Goal: Information Seeking & Learning: Learn about a topic

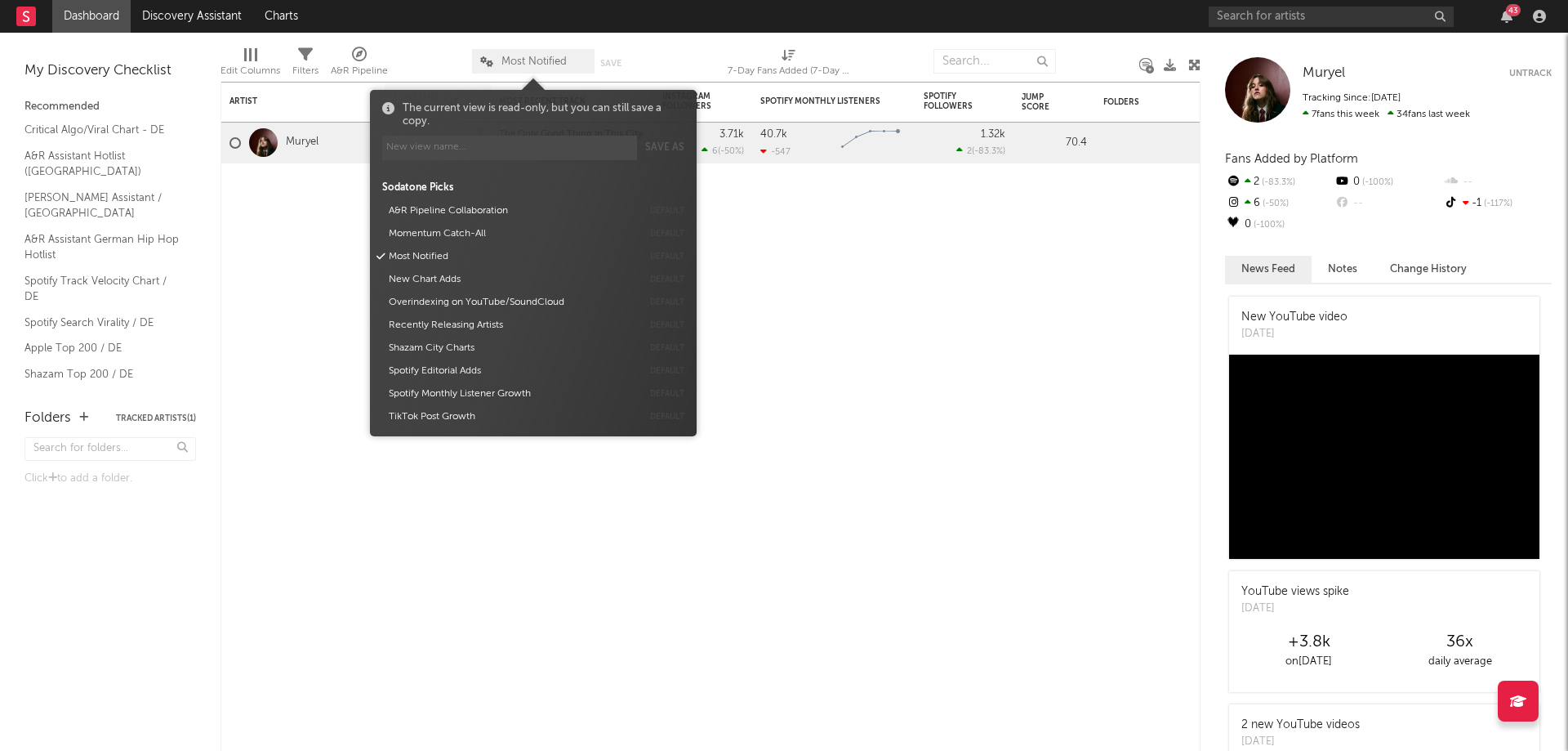
click at [529, 66] on span "Most Notified" at bounding box center [535, 61] width 66 height 10
click at [453, 149] on input at bounding box center [509, 148] width 255 height 24
type input "teya"
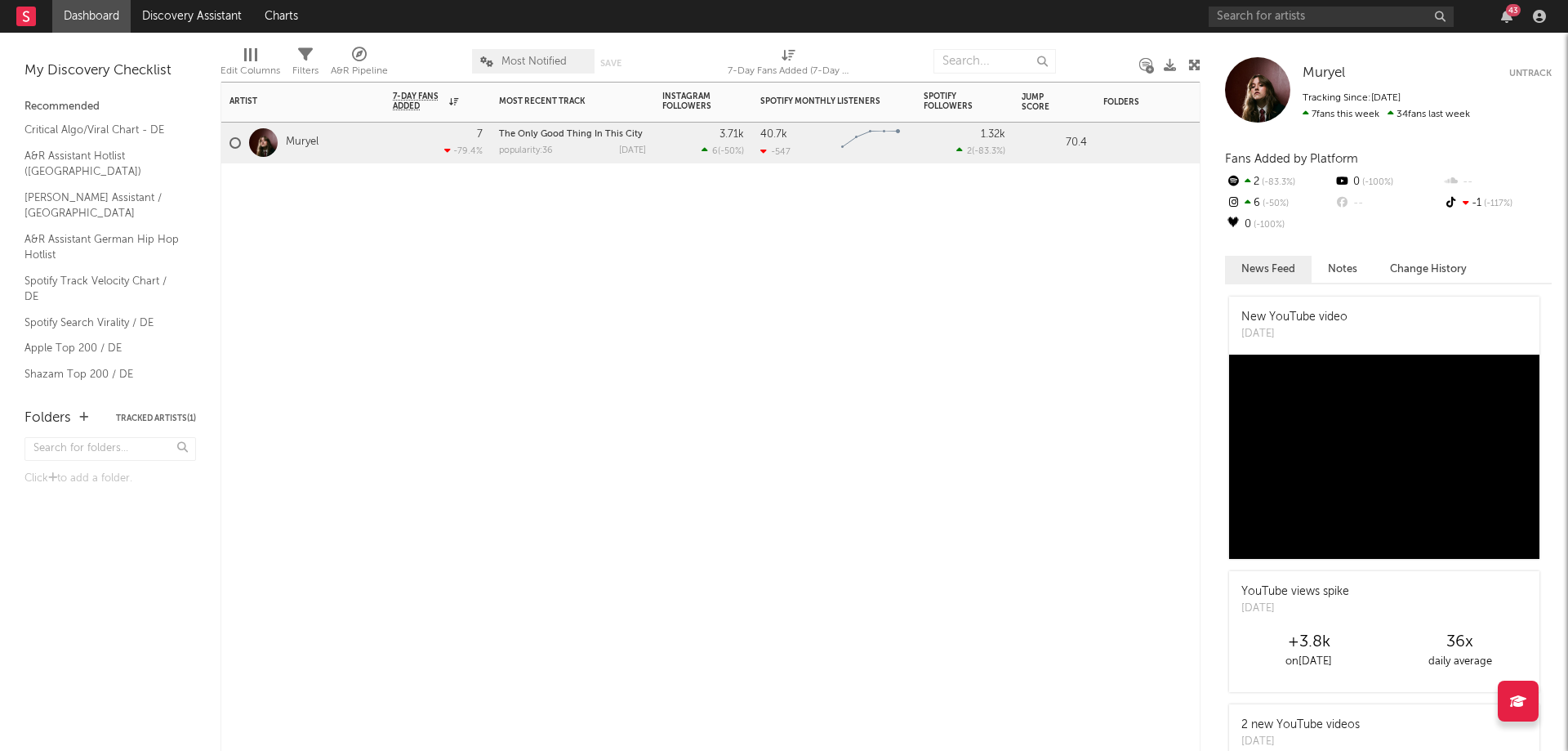
click at [278, 286] on div "Artist Notifications 7-Day Fans Added WoW % Change Most Recent Track Popularity…" at bounding box center [710, 416] width 980 height 669
click at [1003, 59] on input "text" at bounding box center [994, 61] width 123 height 24
type input "teya"
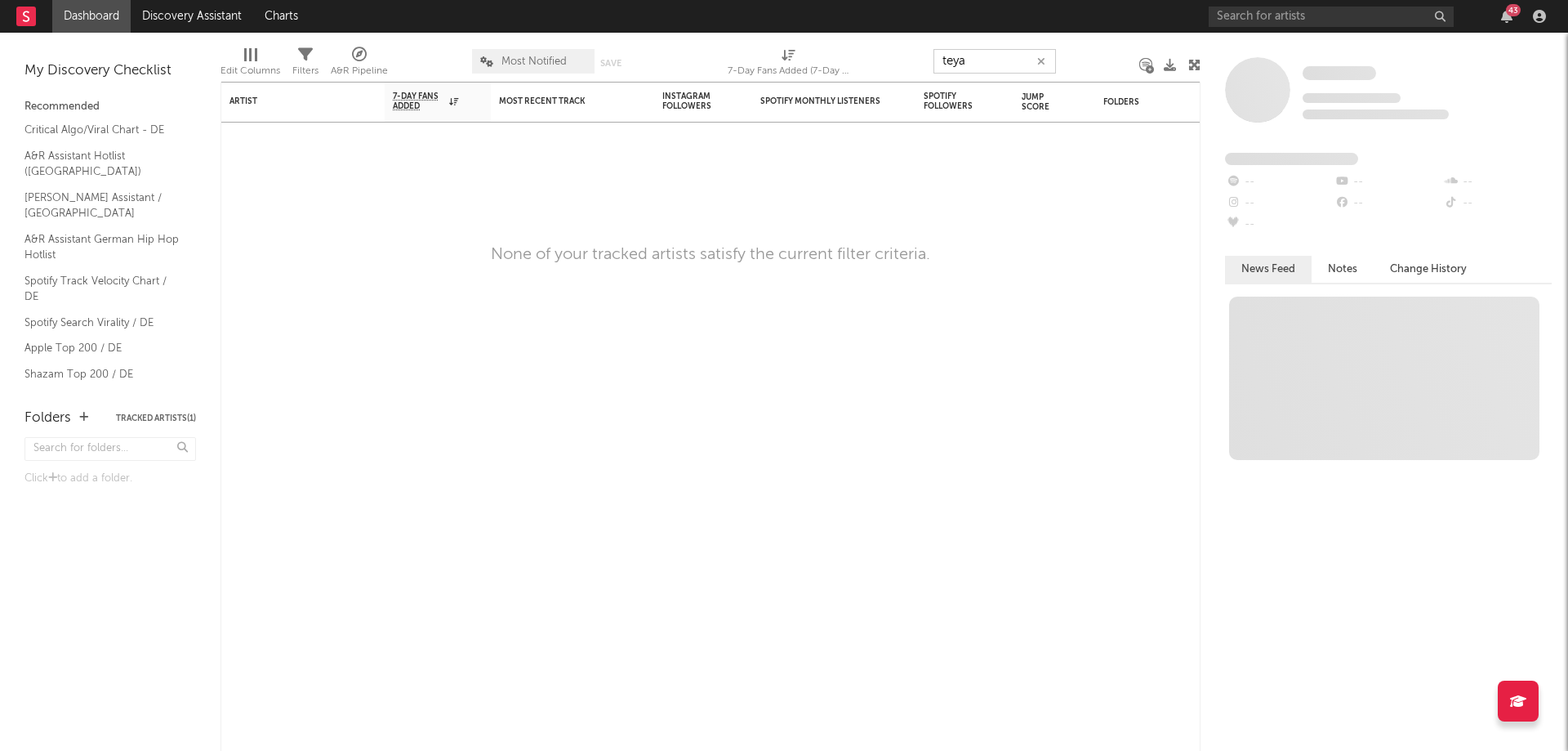
click at [1005, 64] on input "teya" at bounding box center [994, 61] width 123 height 24
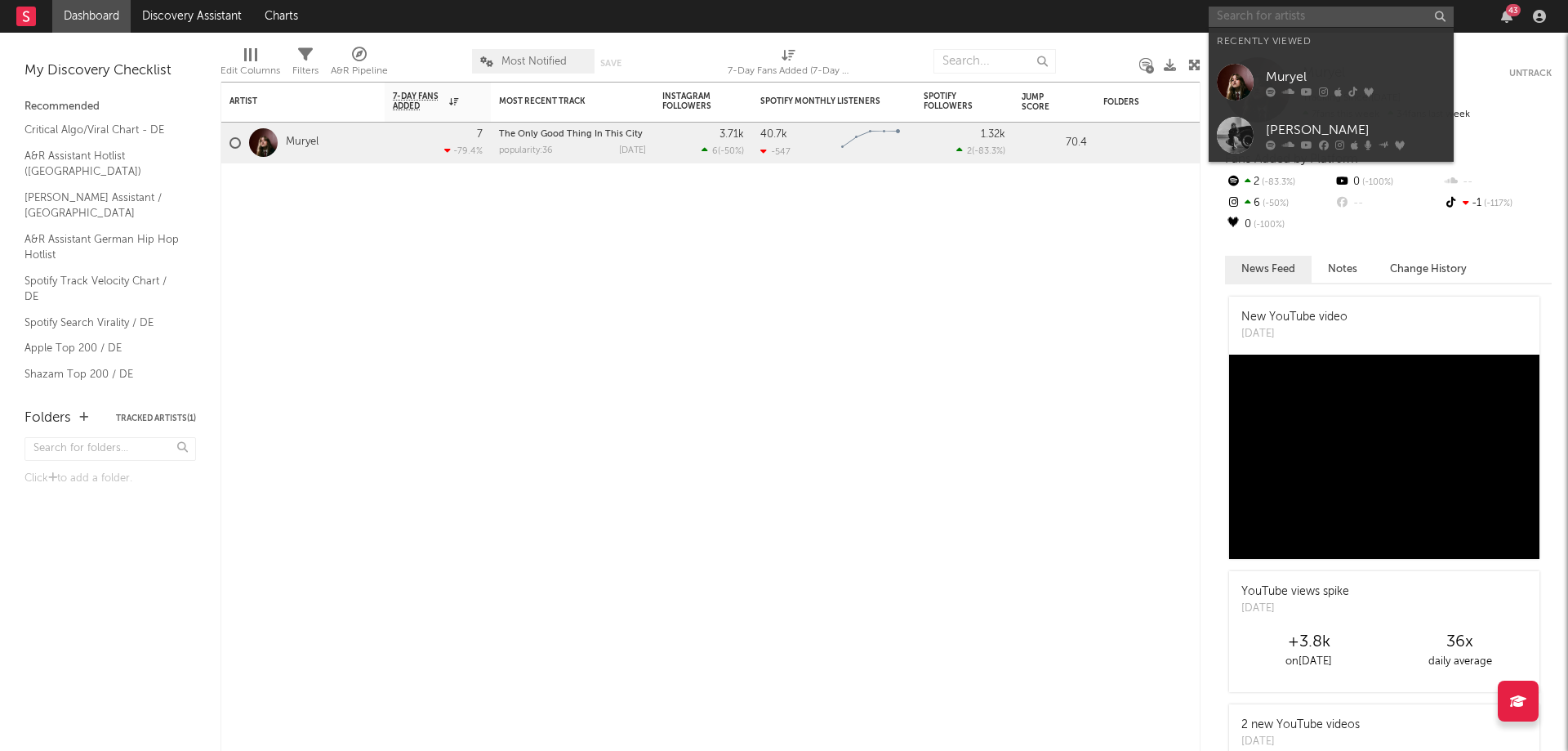
click at [1282, 18] on input "text" at bounding box center [1331, 17] width 245 height 21
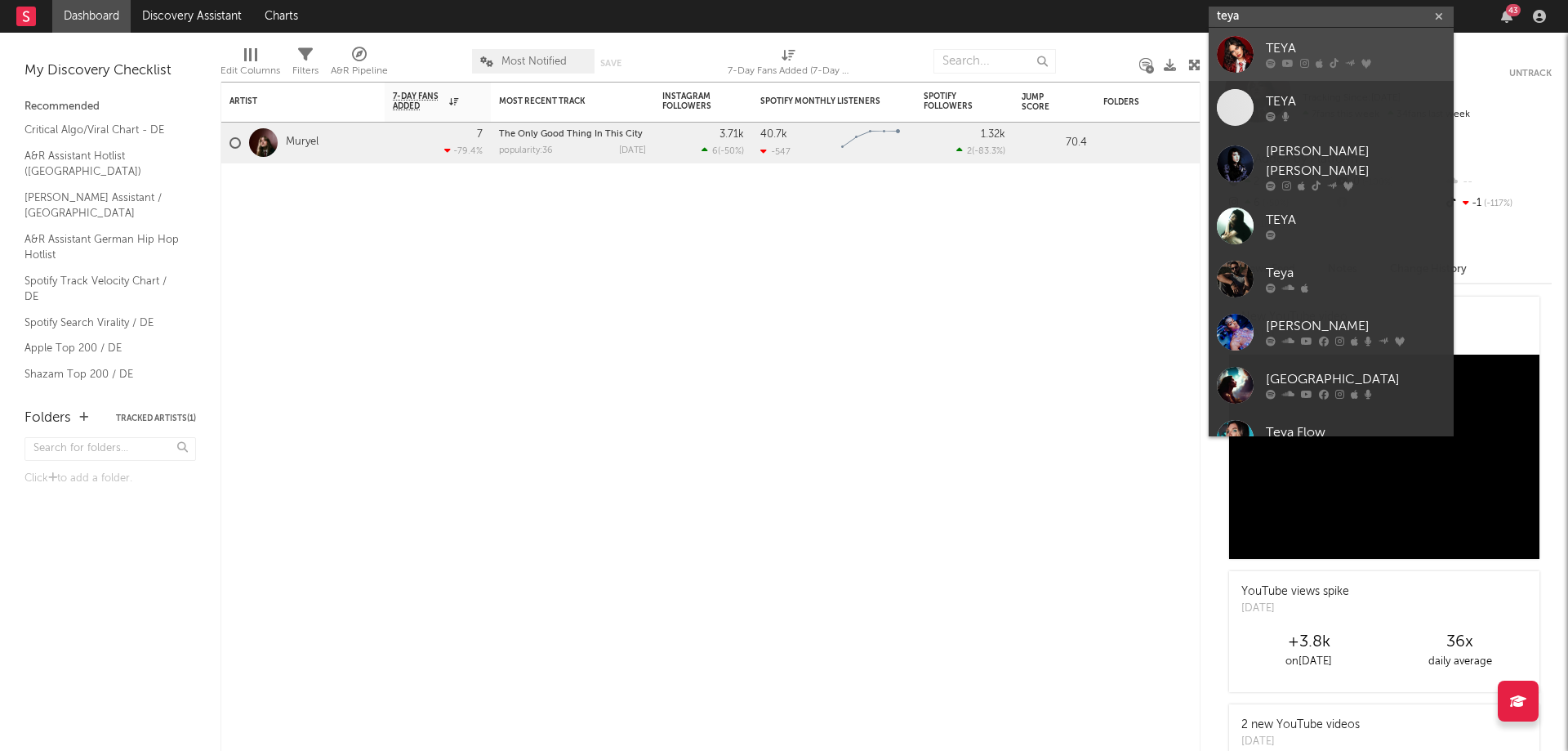
type input "teya"
click at [1412, 42] on div "TEYA" at bounding box center [1356, 49] width 180 height 20
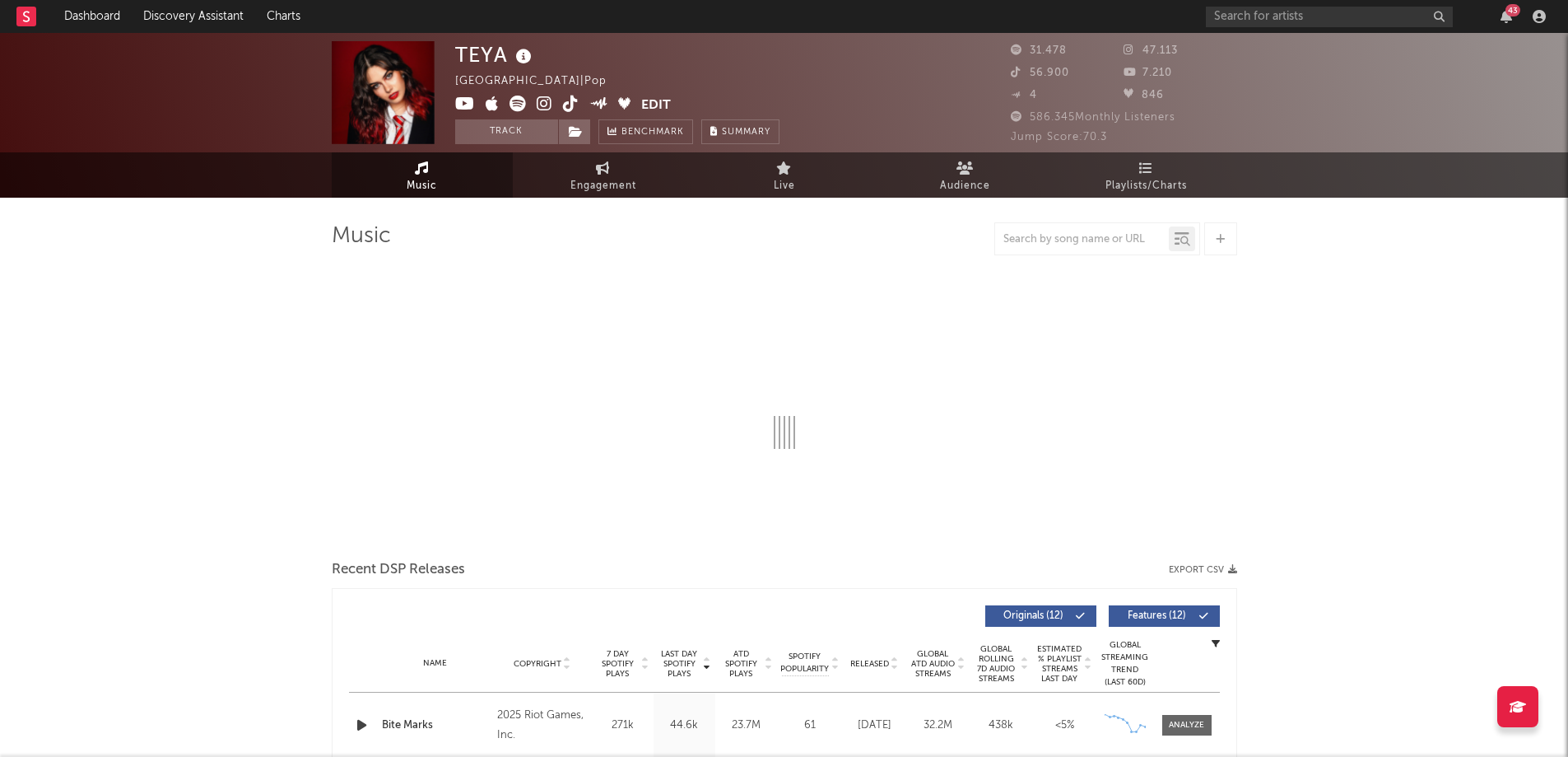
select select "6m"
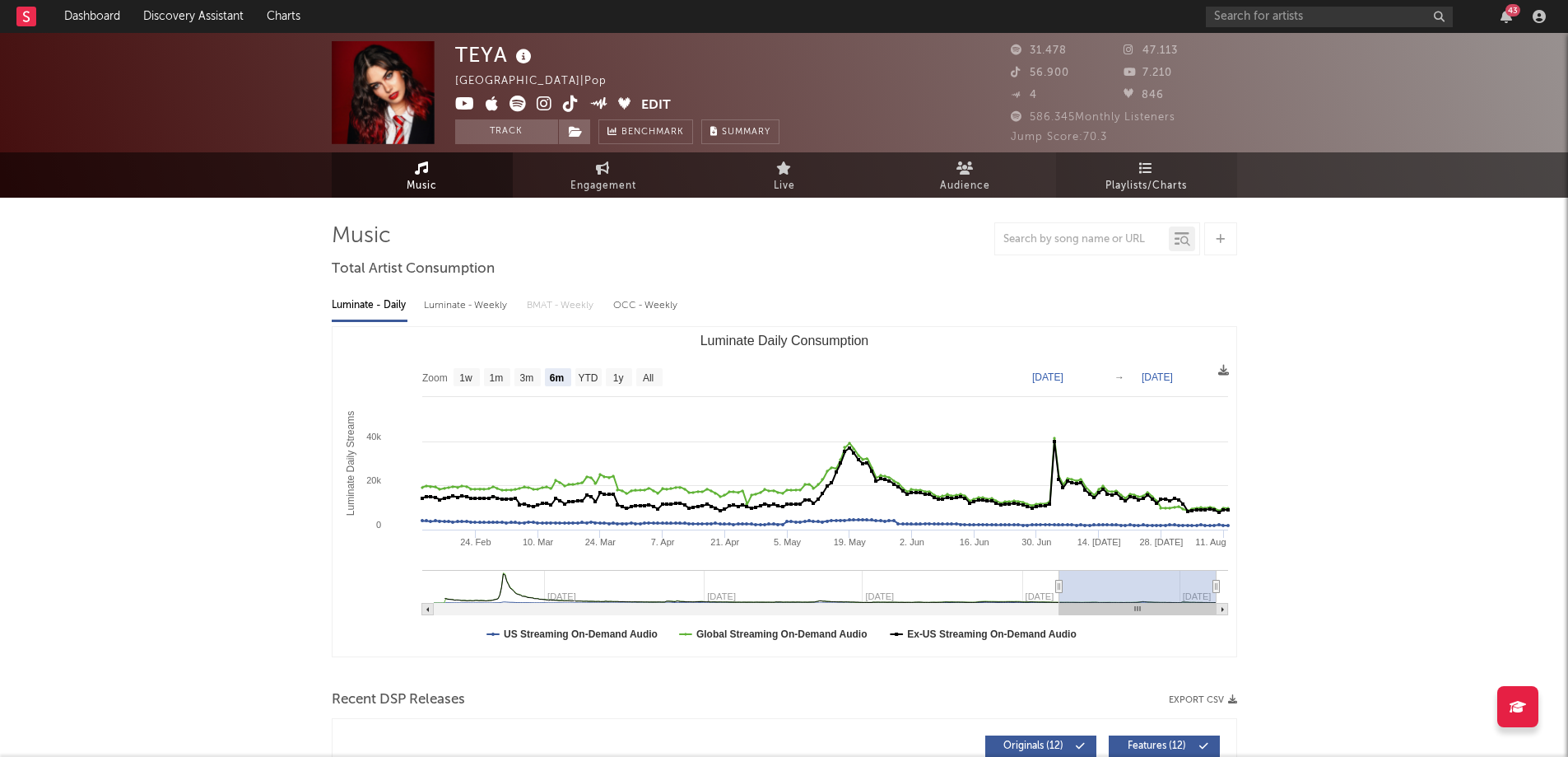
click at [1156, 178] on span "Playlists/Charts" at bounding box center [1145, 186] width 81 height 20
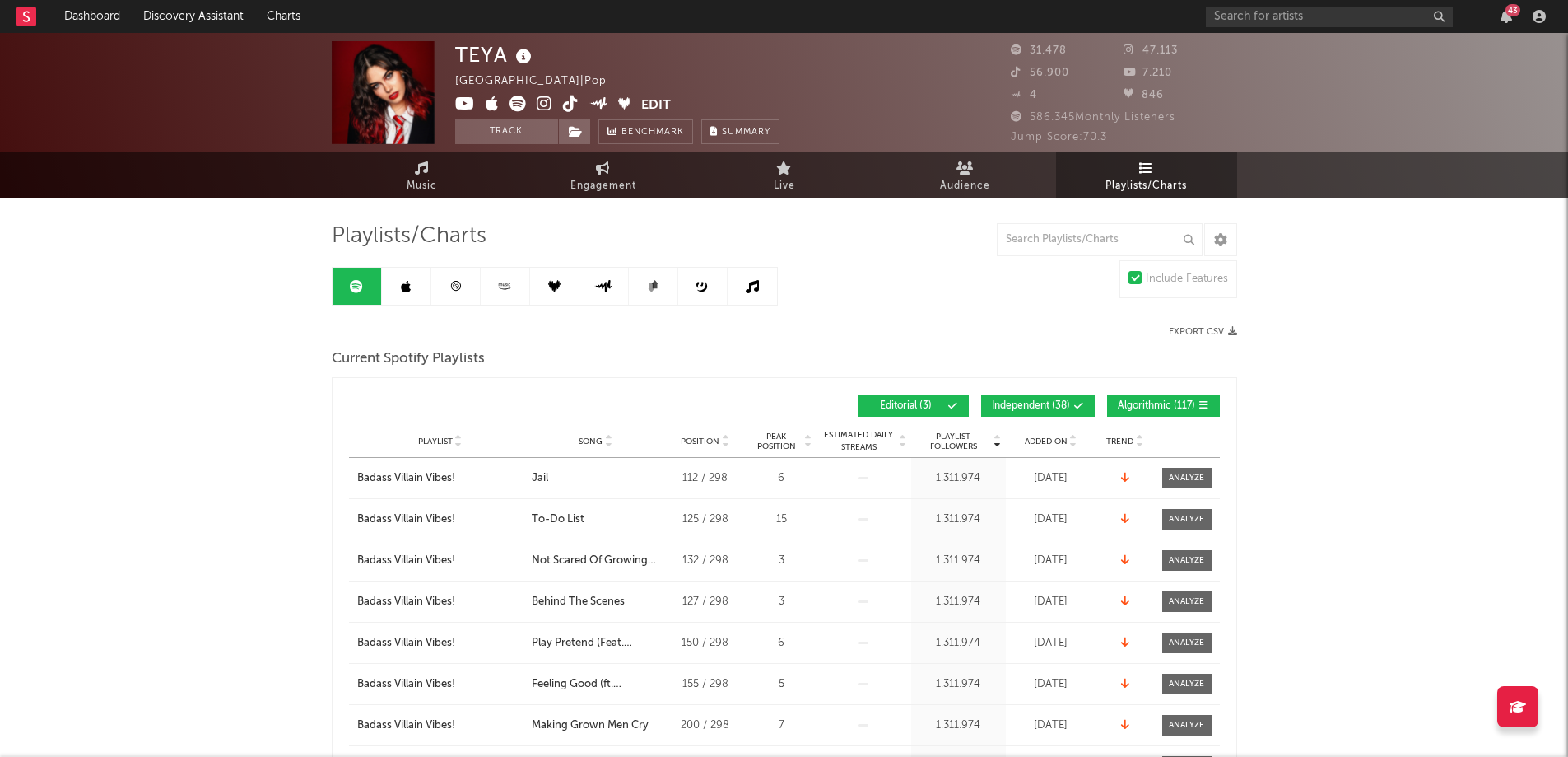
click at [1032, 407] on span "Independent ( 38 )" at bounding box center [1030, 406] width 78 height 9
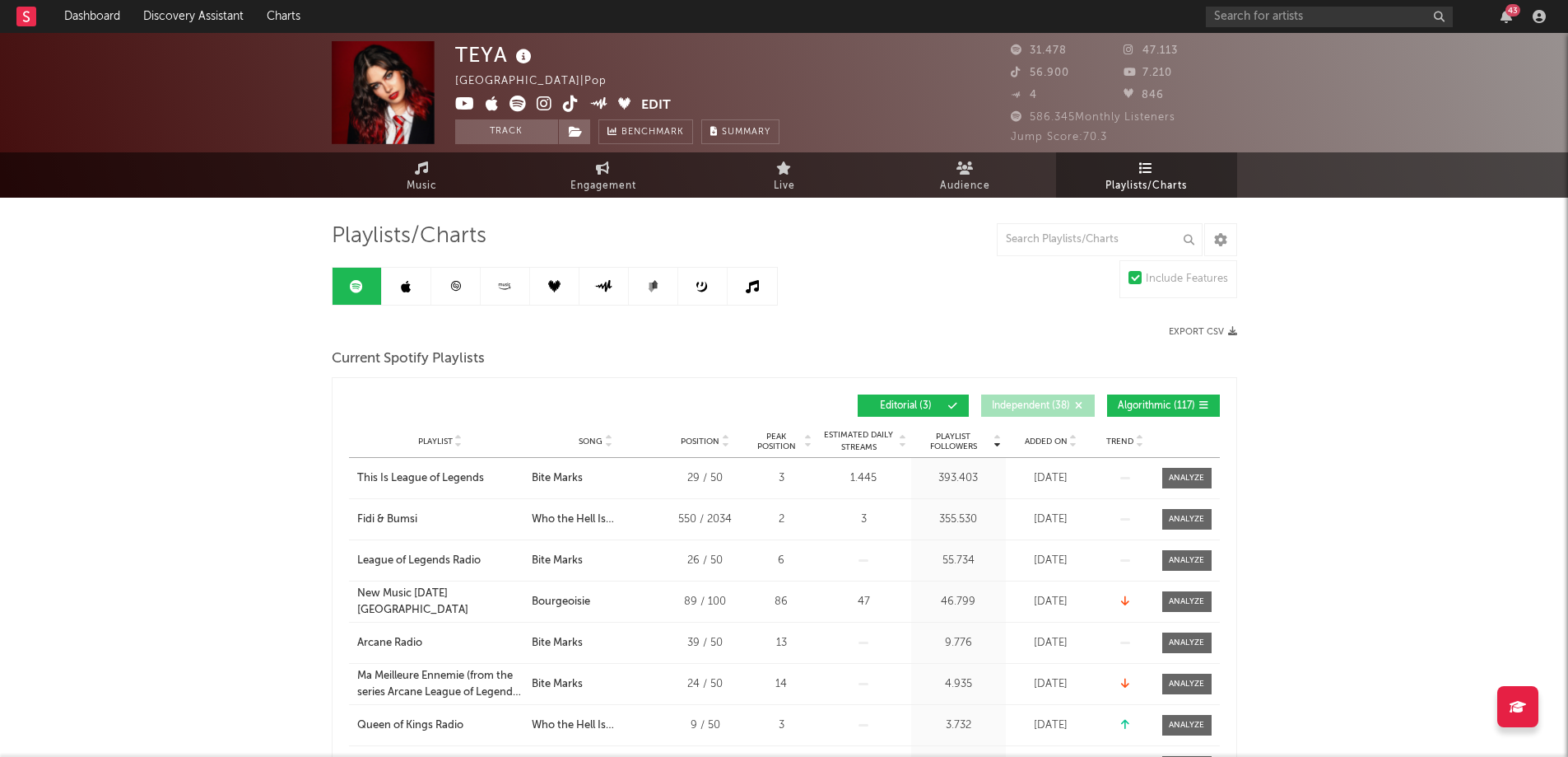
click at [602, 440] on span "Song" at bounding box center [590, 441] width 24 height 9
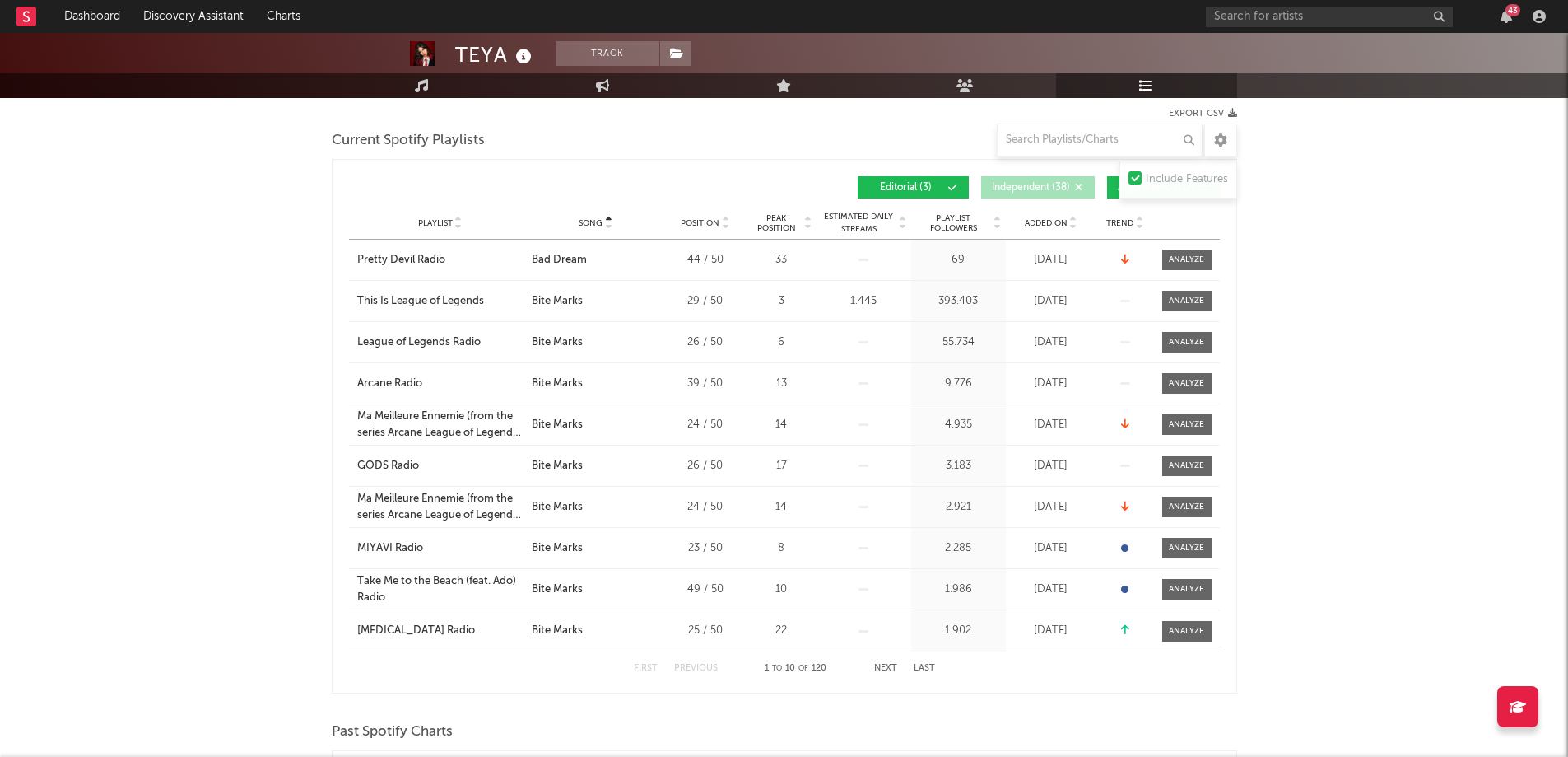
scroll to position [247, 0]
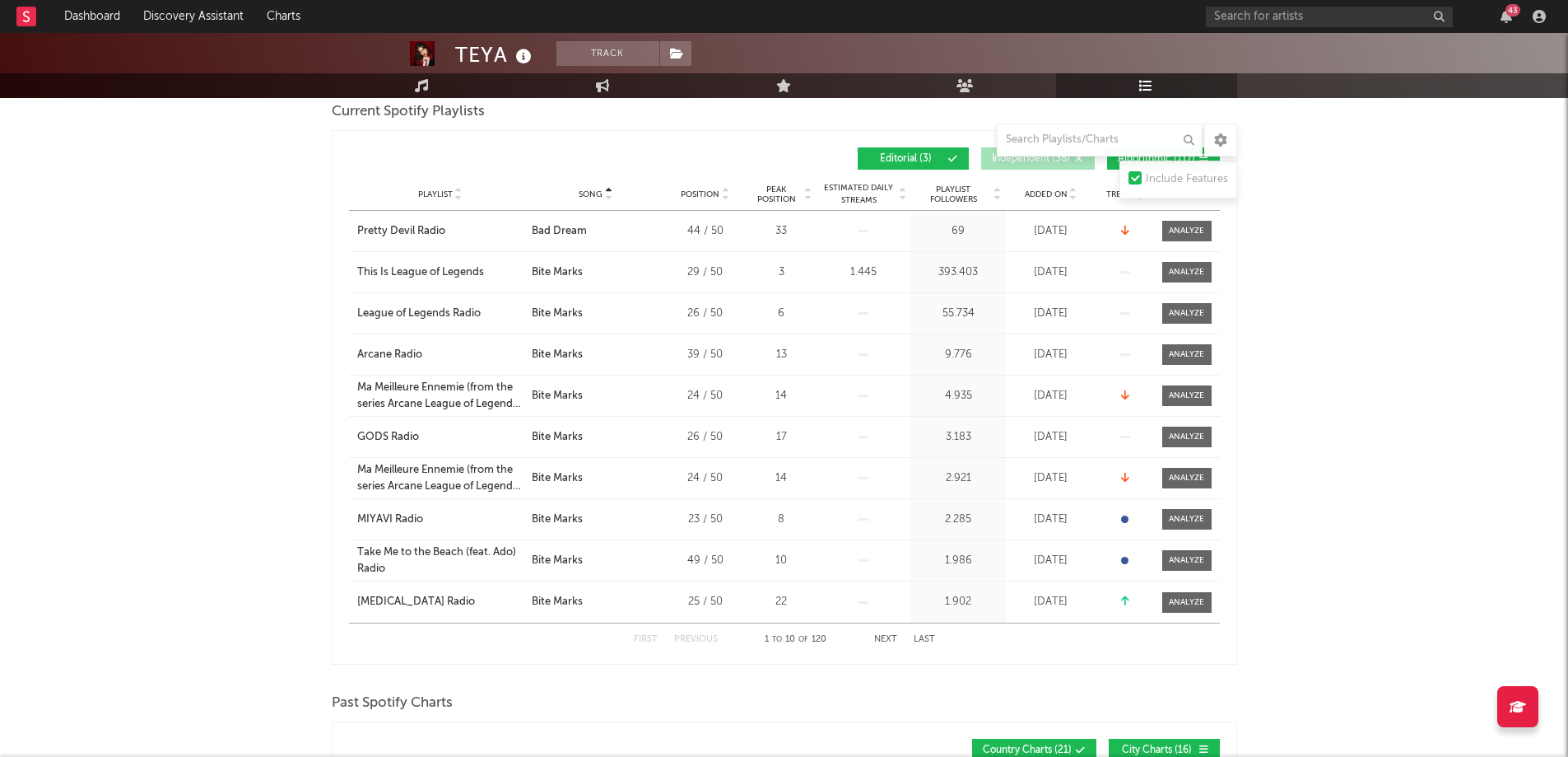
click at [890, 634] on button "Next" at bounding box center [885, 639] width 23 height 9
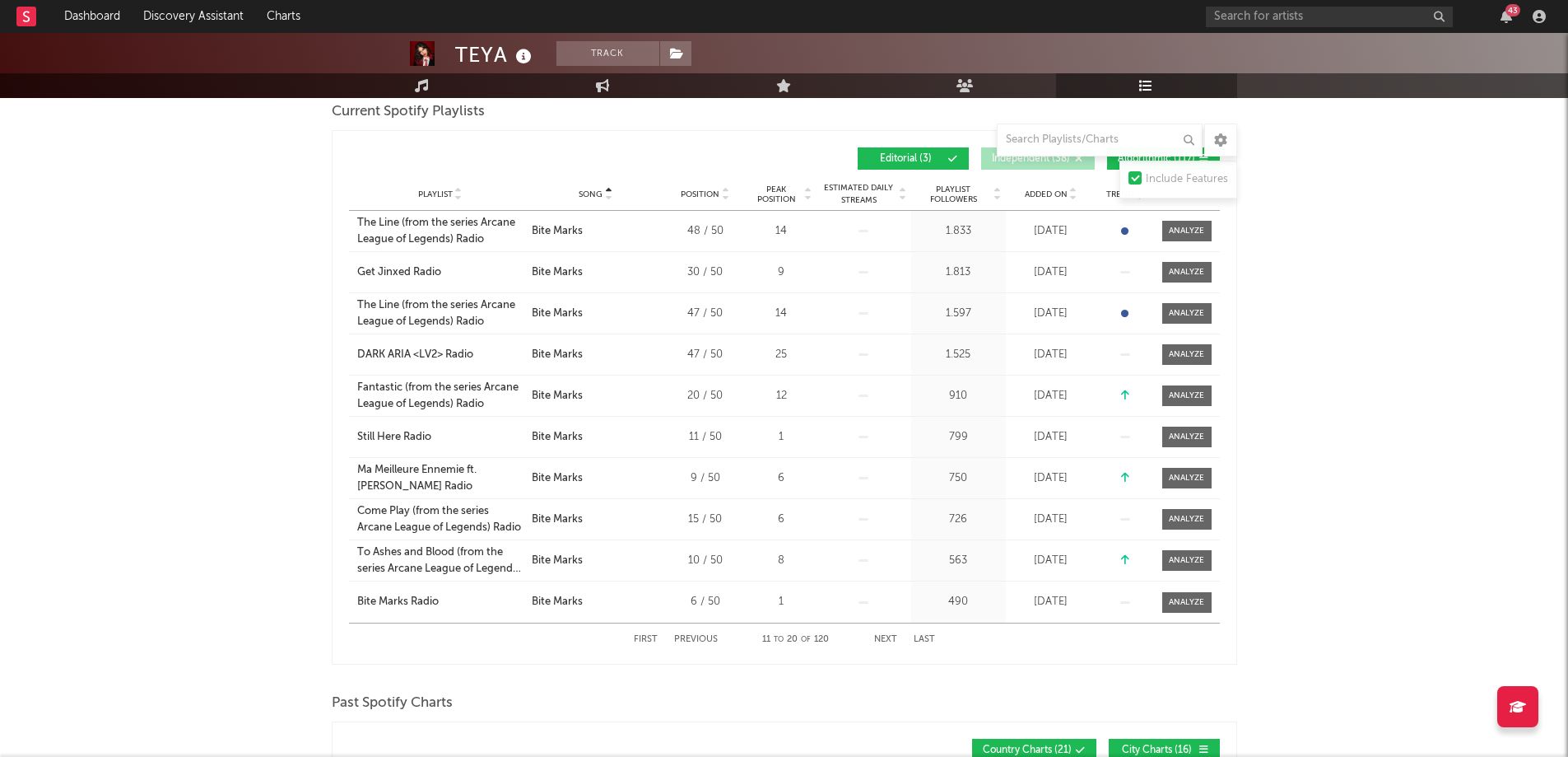
click at [880, 638] on button "Next" at bounding box center [885, 639] width 23 height 9
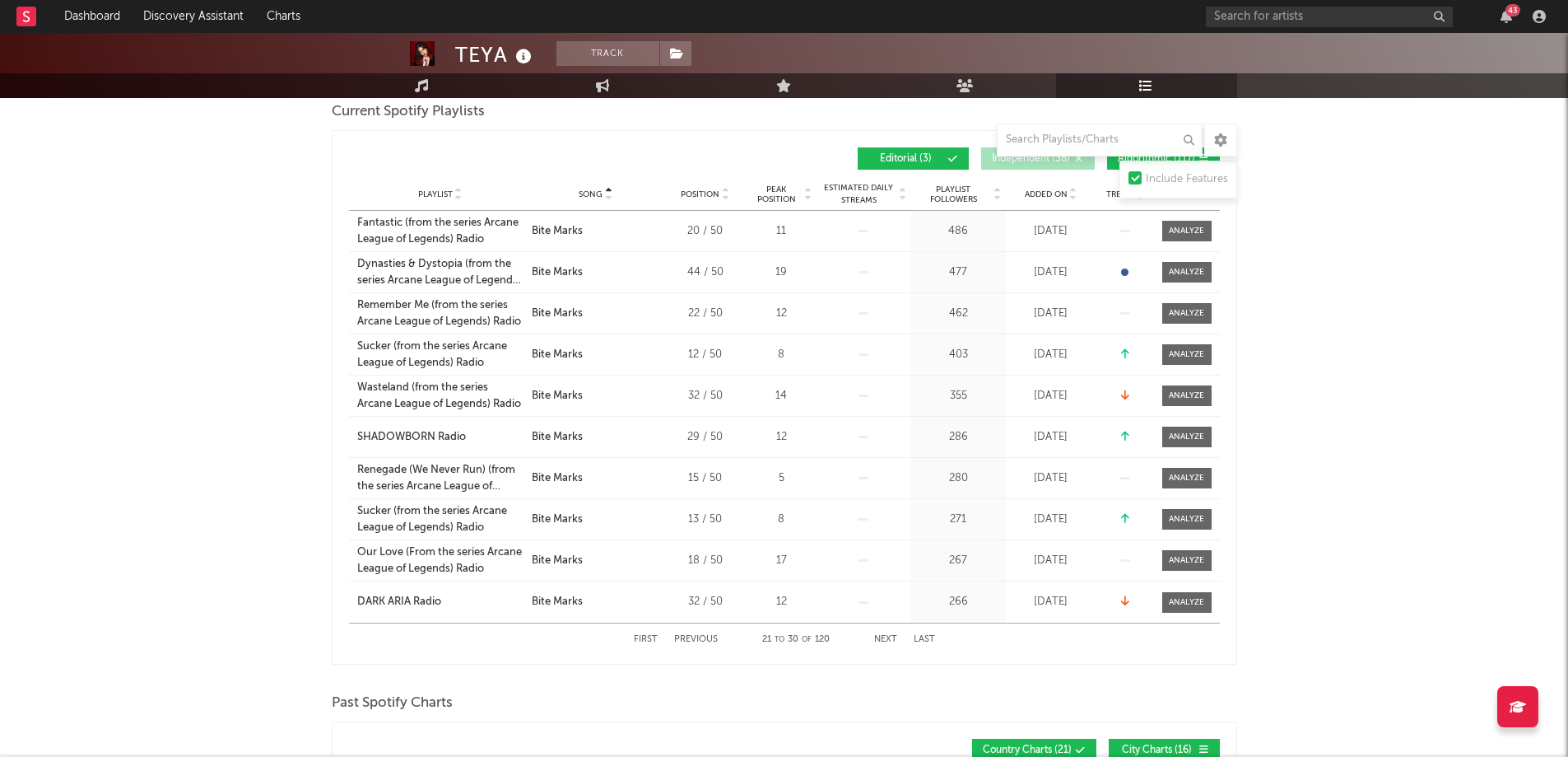
click at [880, 638] on button "Next" at bounding box center [885, 639] width 23 height 9
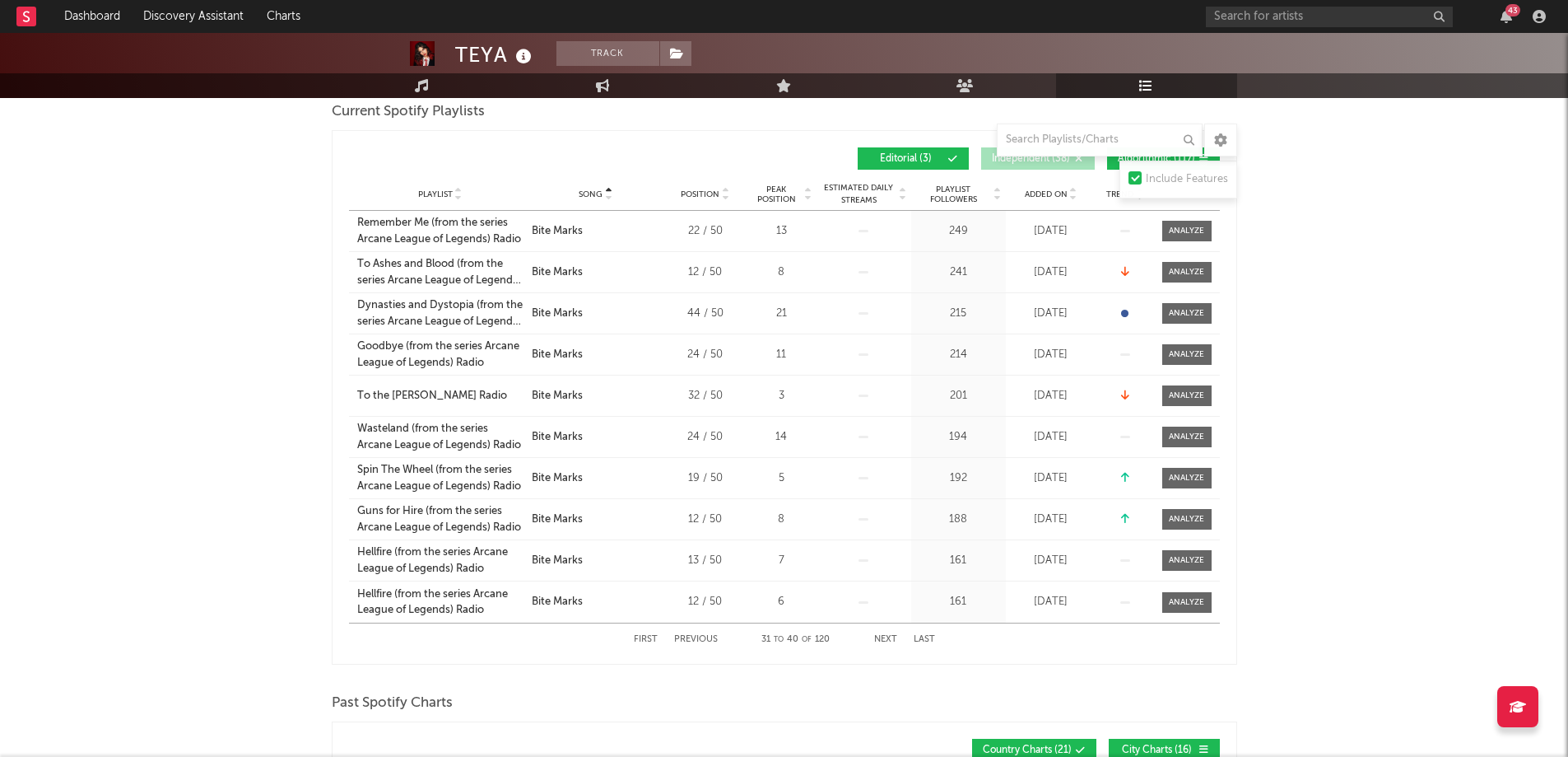
click at [880, 638] on button "Next" at bounding box center [885, 639] width 23 height 9
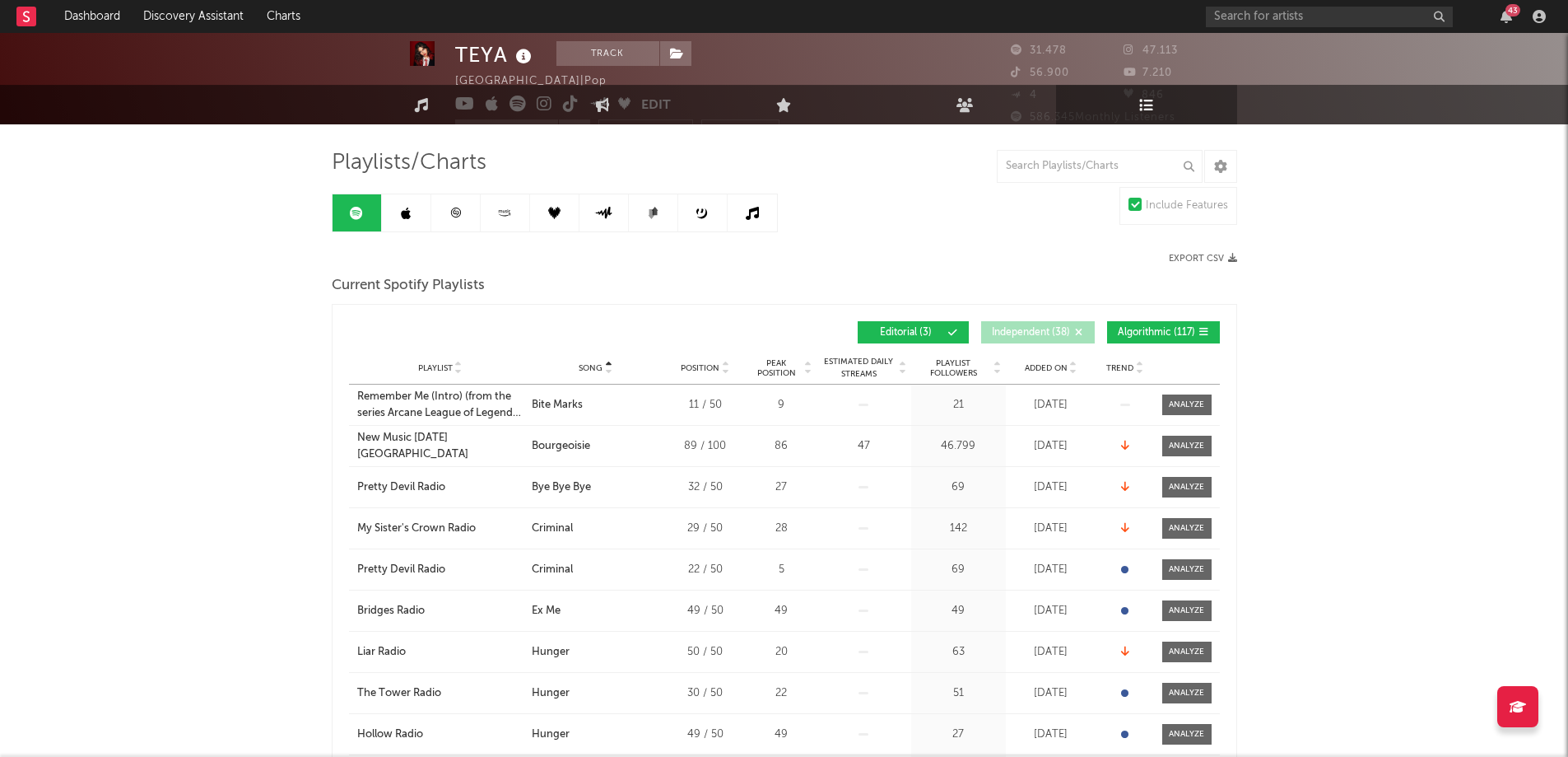
scroll to position [0, 0]
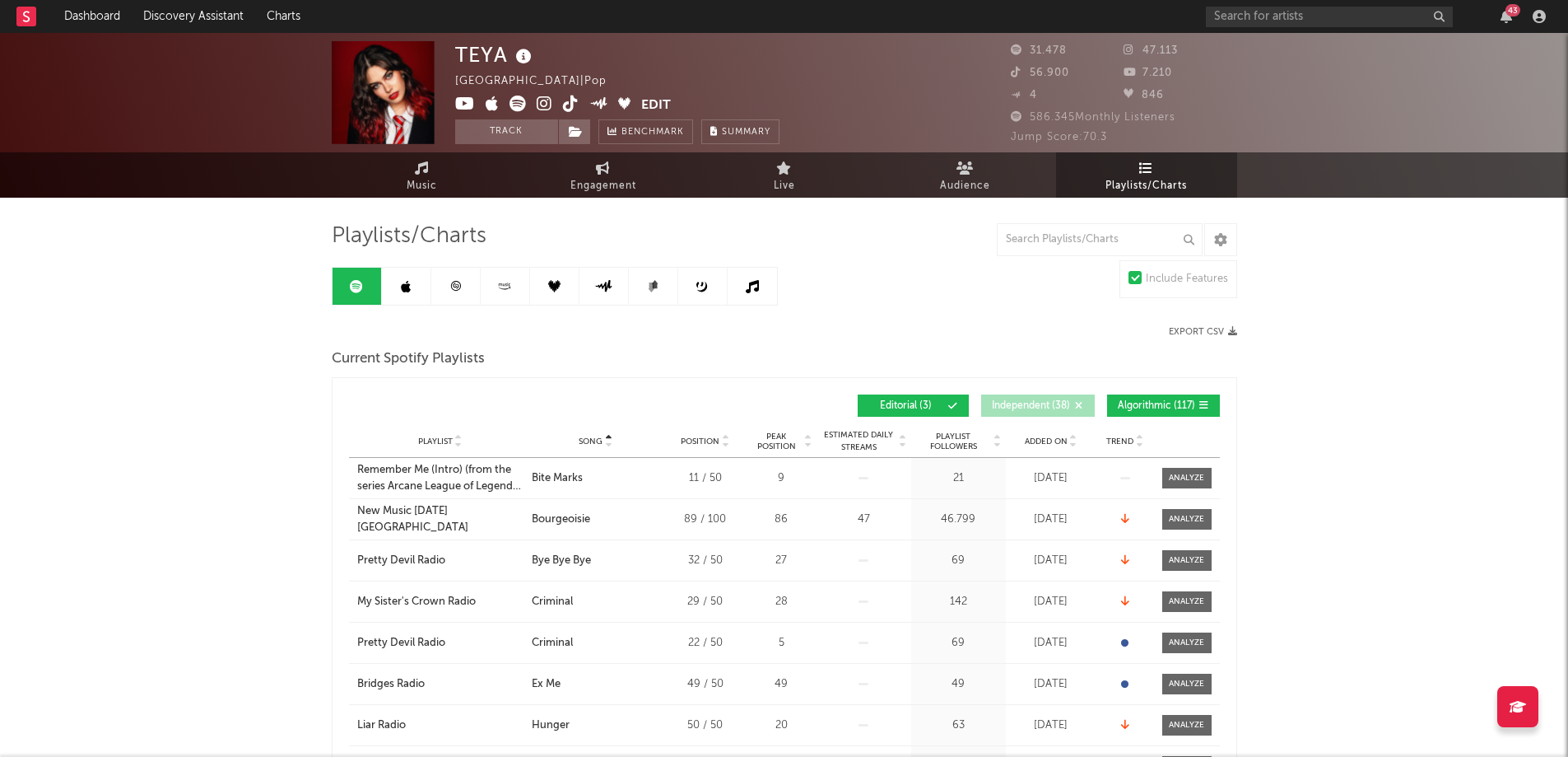
click at [412, 296] on link at bounding box center [407, 285] width 49 height 37
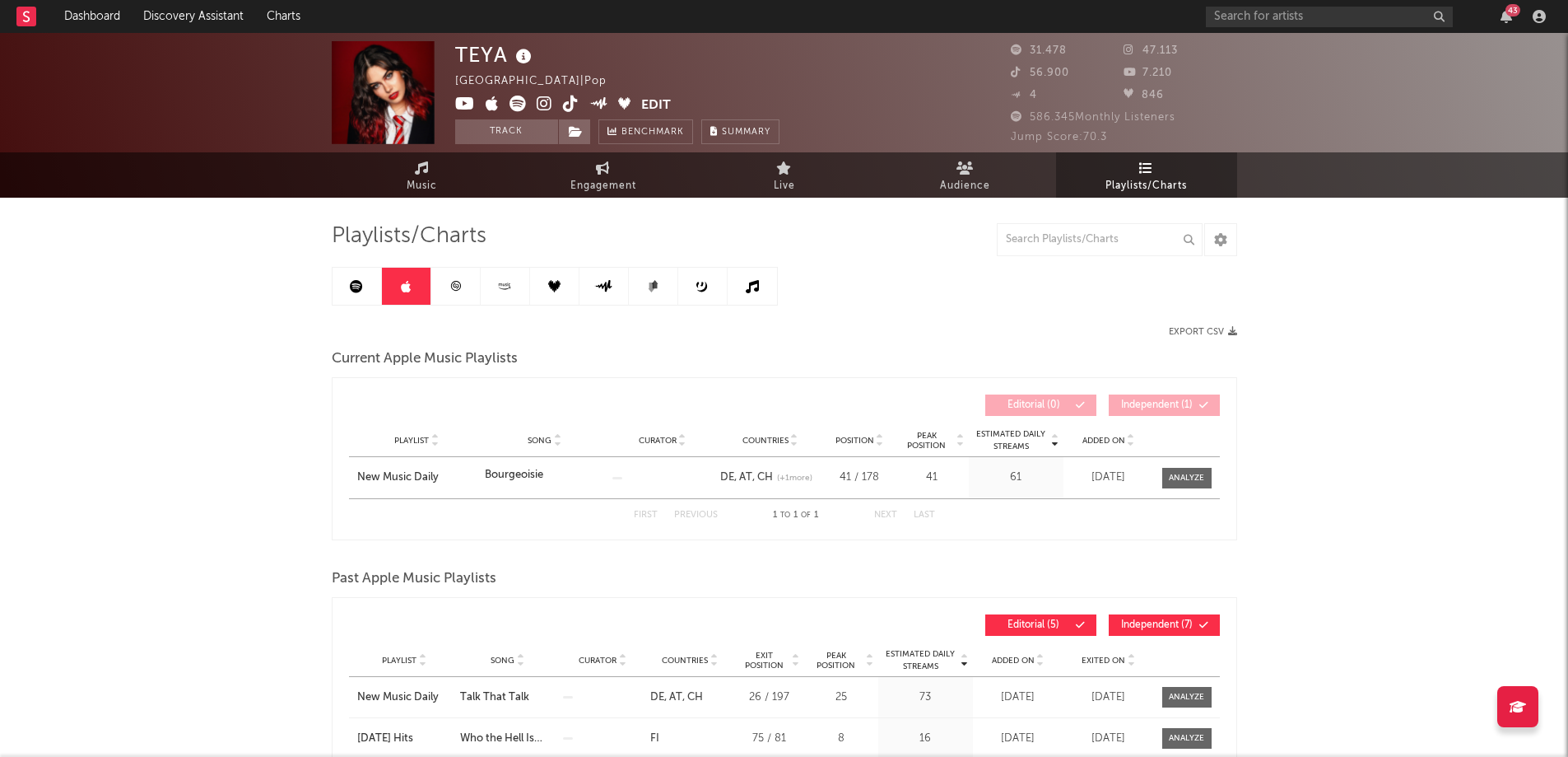
click at [455, 303] on link at bounding box center [456, 285] width 49 height 37
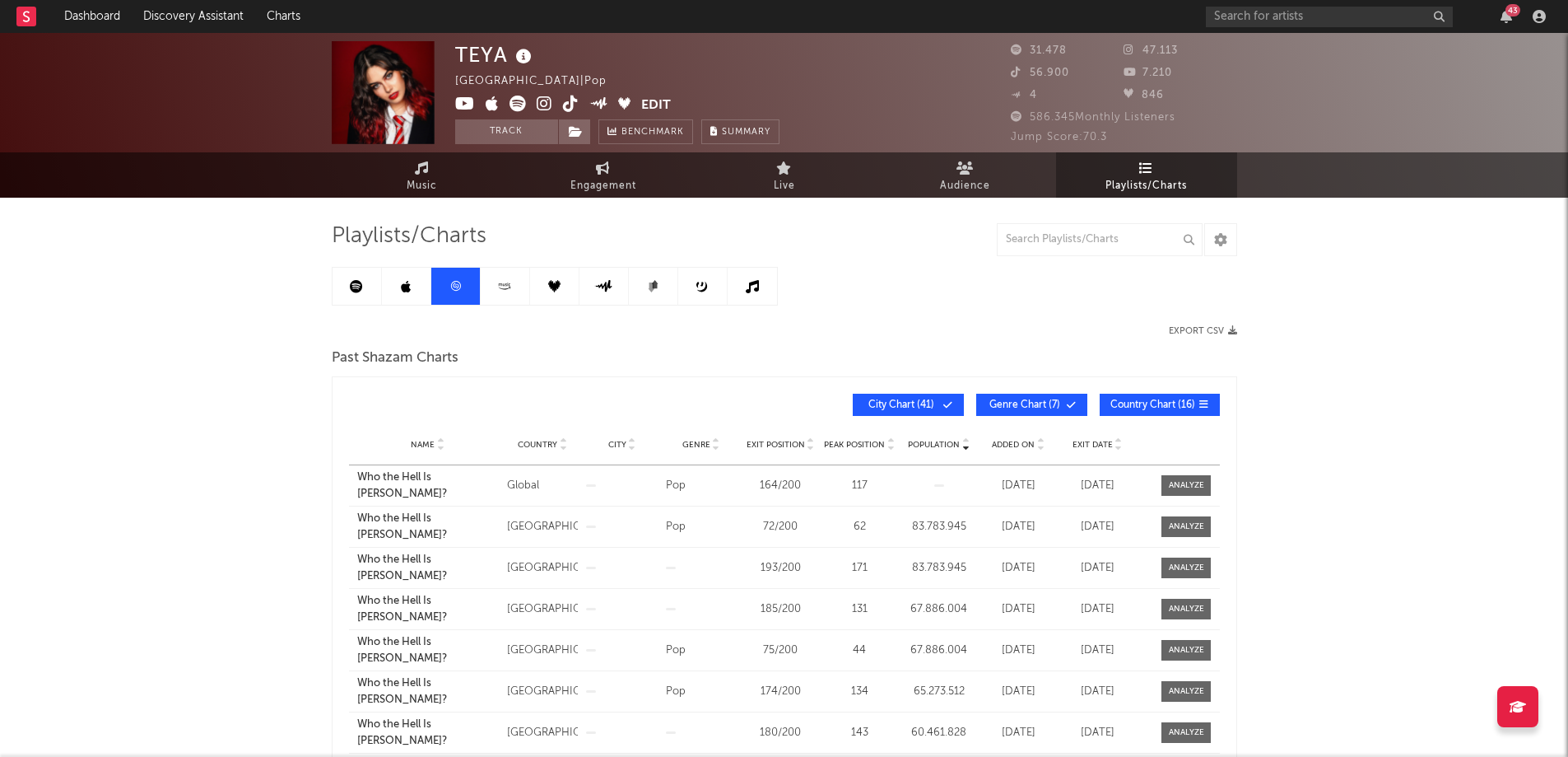
click at [505, 290] on icon at bounding box center [505, 286] width 19 height 12
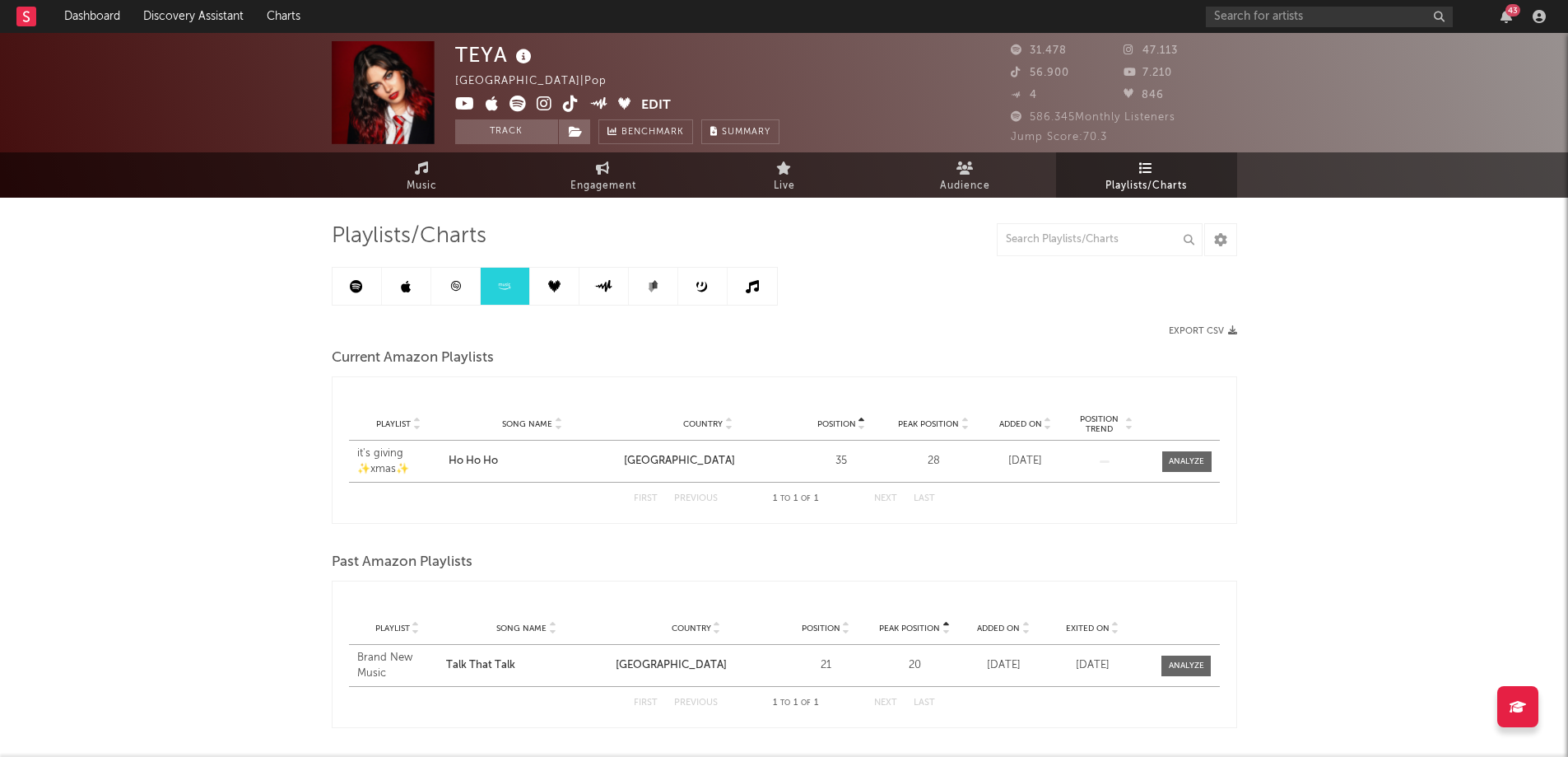
click at [556, 286] on icon at bounding box center [554, 286] width 12 height 12
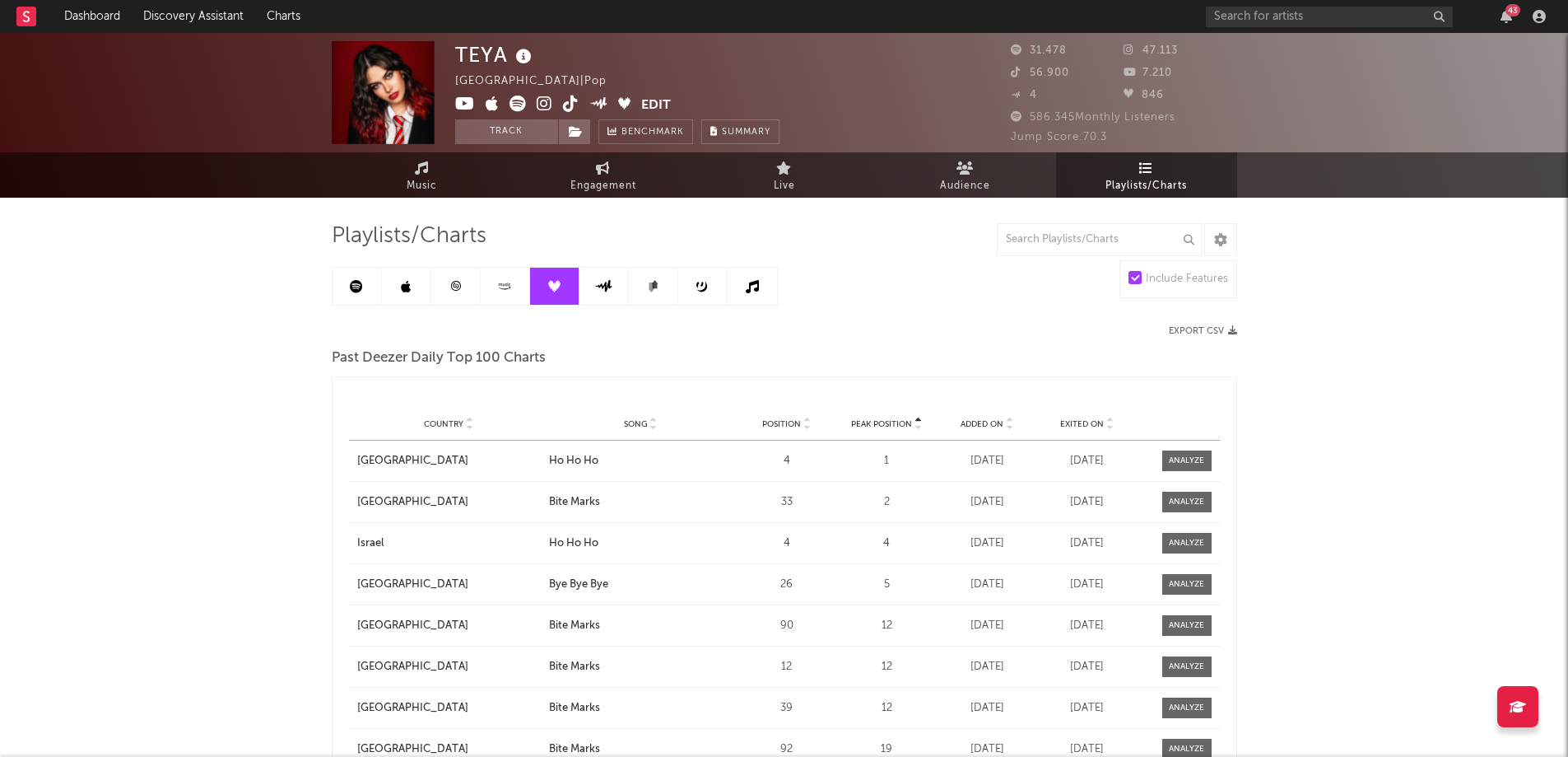
click at [495, 283] on icon at bounding box center [505, 286] width 19 height 12
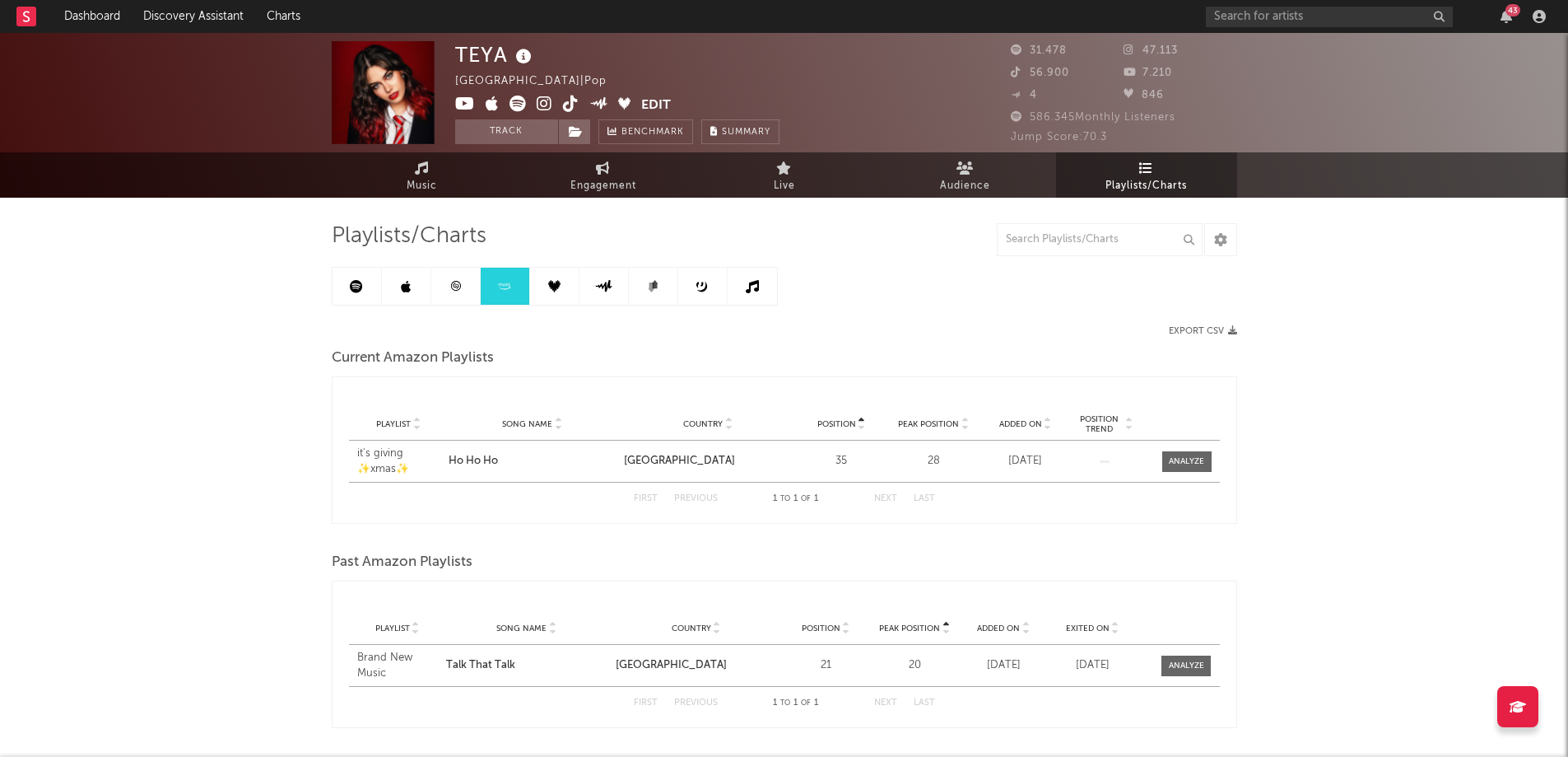
click at [553, 292] on icon at bounding box center [554, 286] width 12 height 12
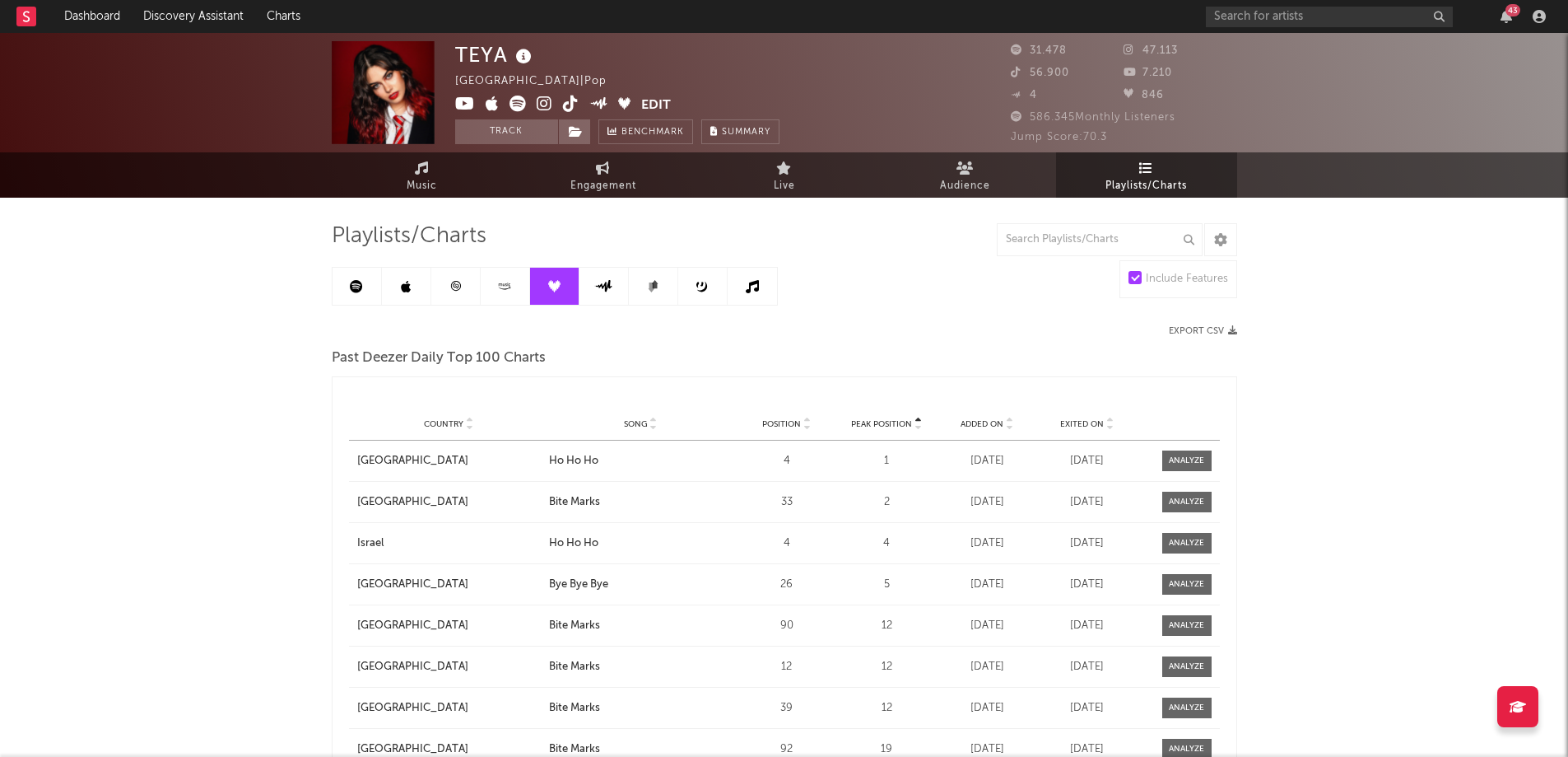
click at [590, 294] on link at bounding box center [604, 285] width 49 height 37
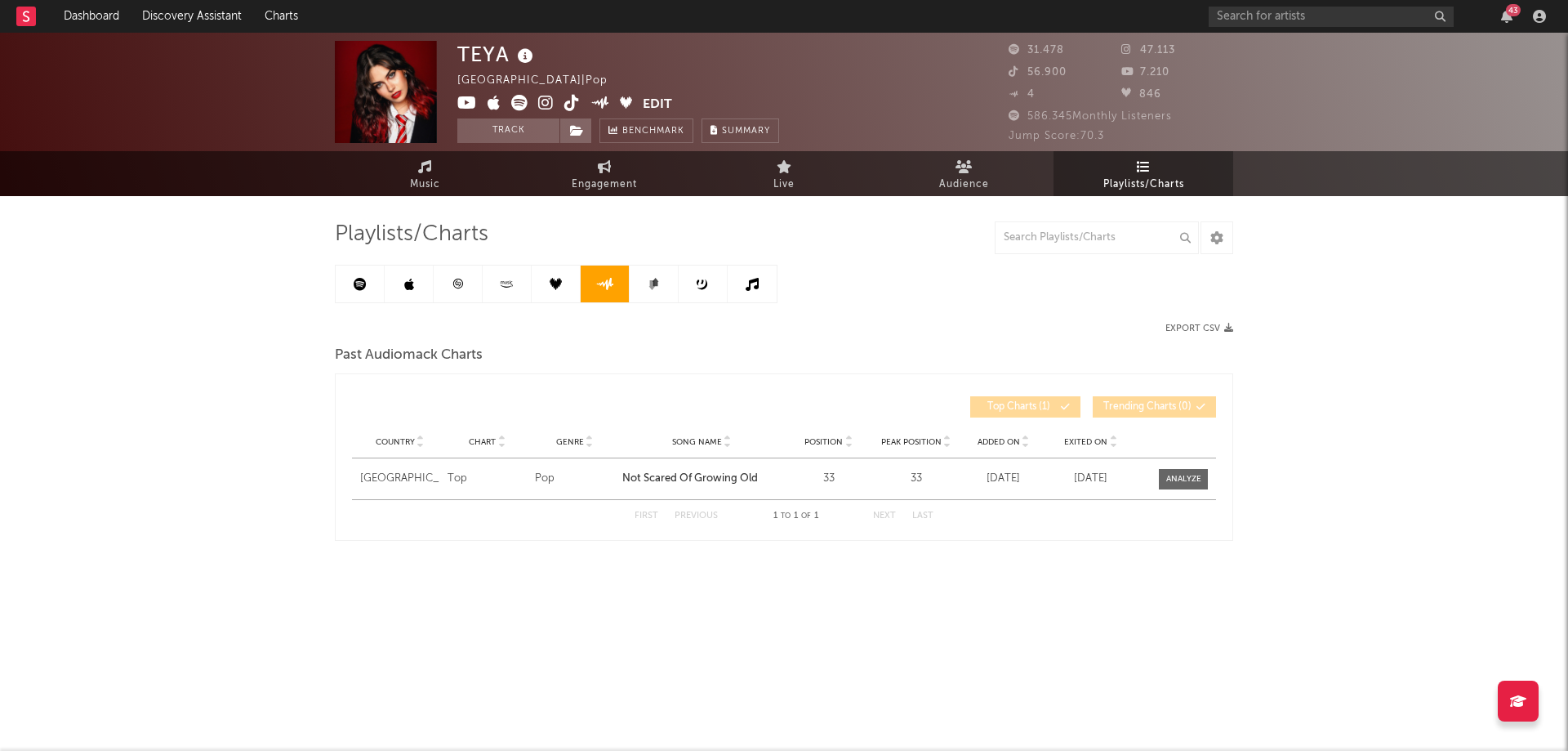
click at [558, 291] on link at bounding box center [556, 283] width 49 height 37
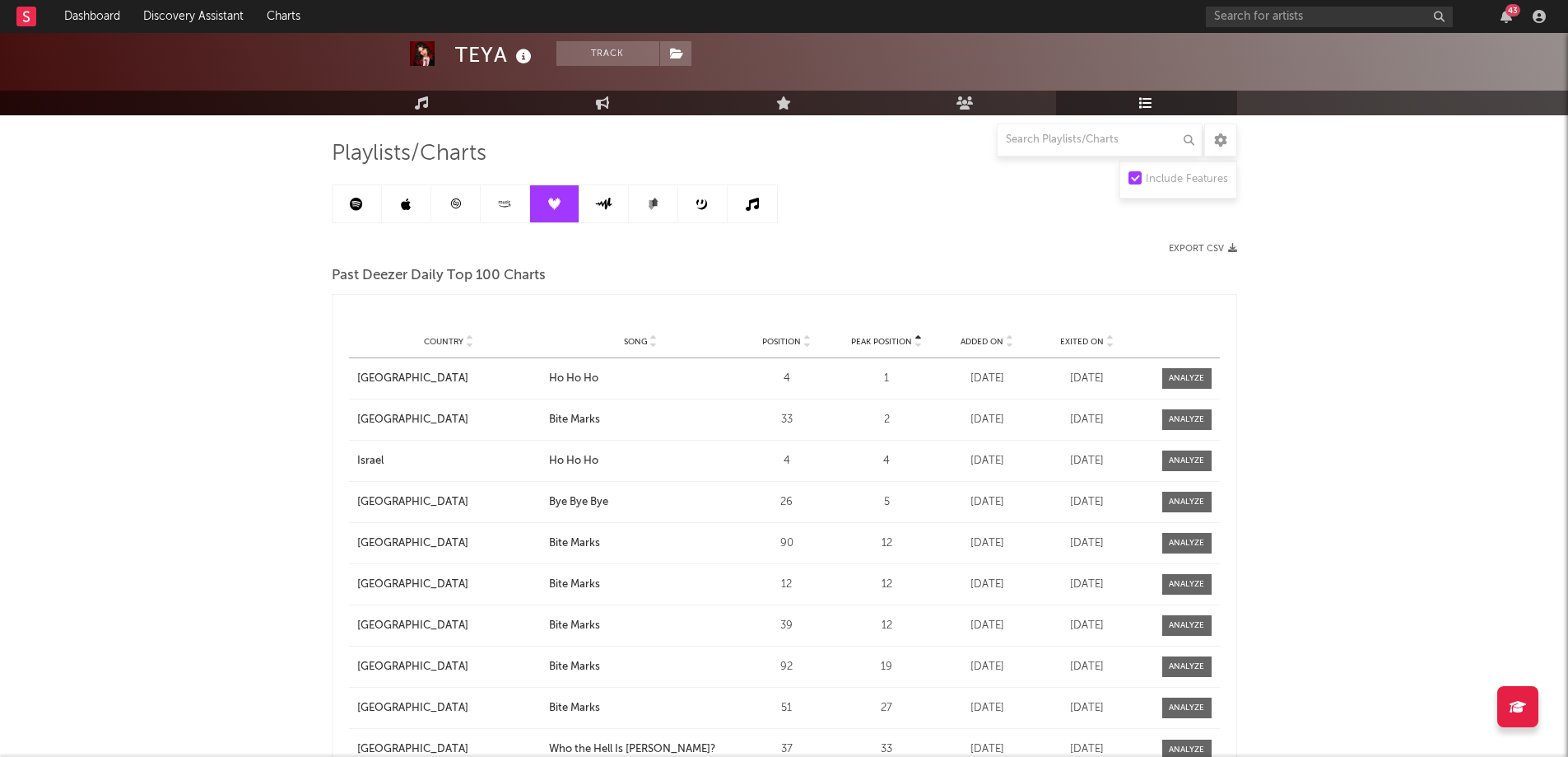
scroll to position [164, 0]
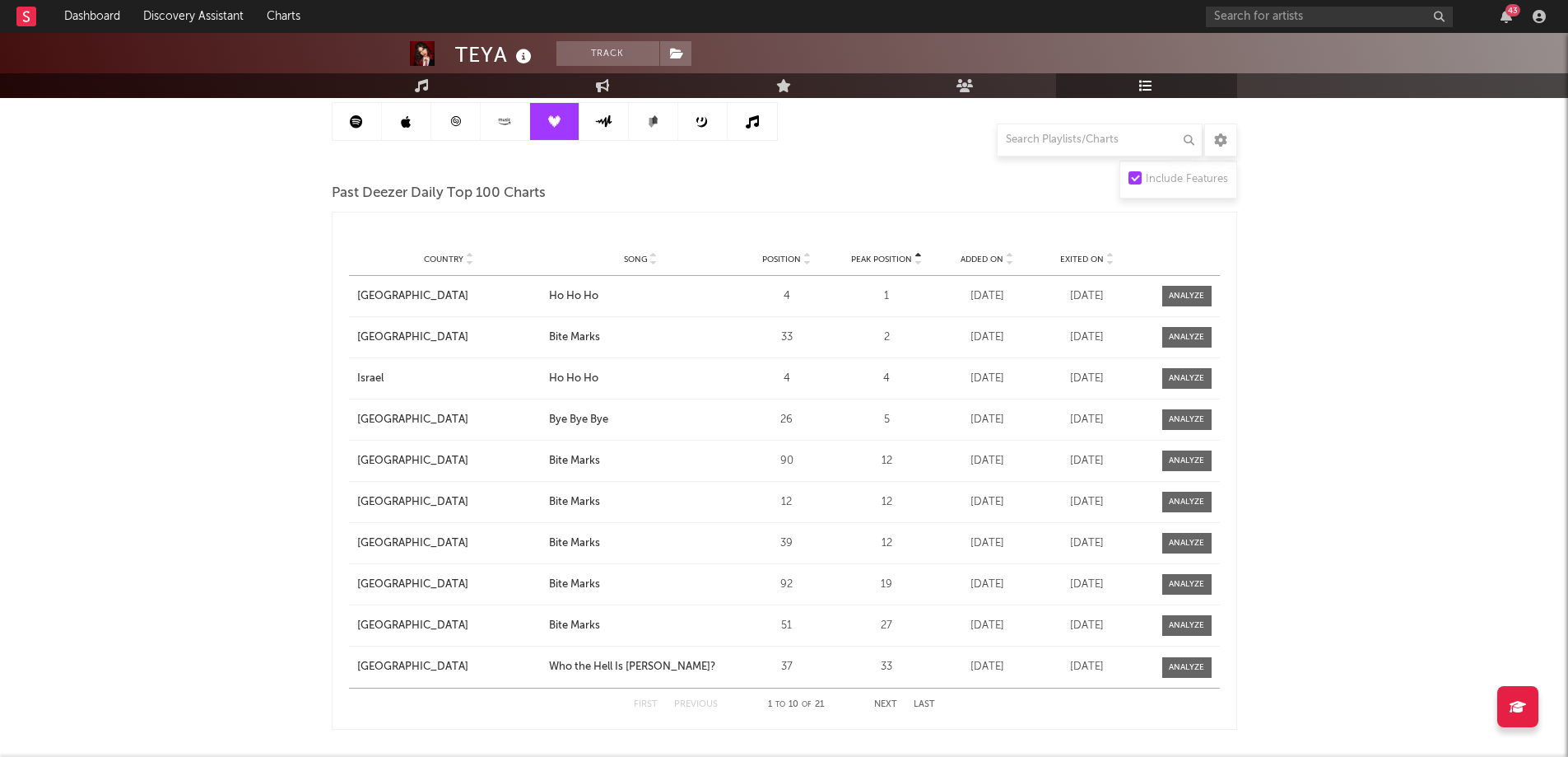
click at [651, 264] on icon at bounding box center [653, 262] width 8 height 7
click at [885, 702] on button "Next" at bounding box center [885, 704] width 23 height 9
click at [598, 125] on icon at bounding box center [604, 121] width 19 height 12
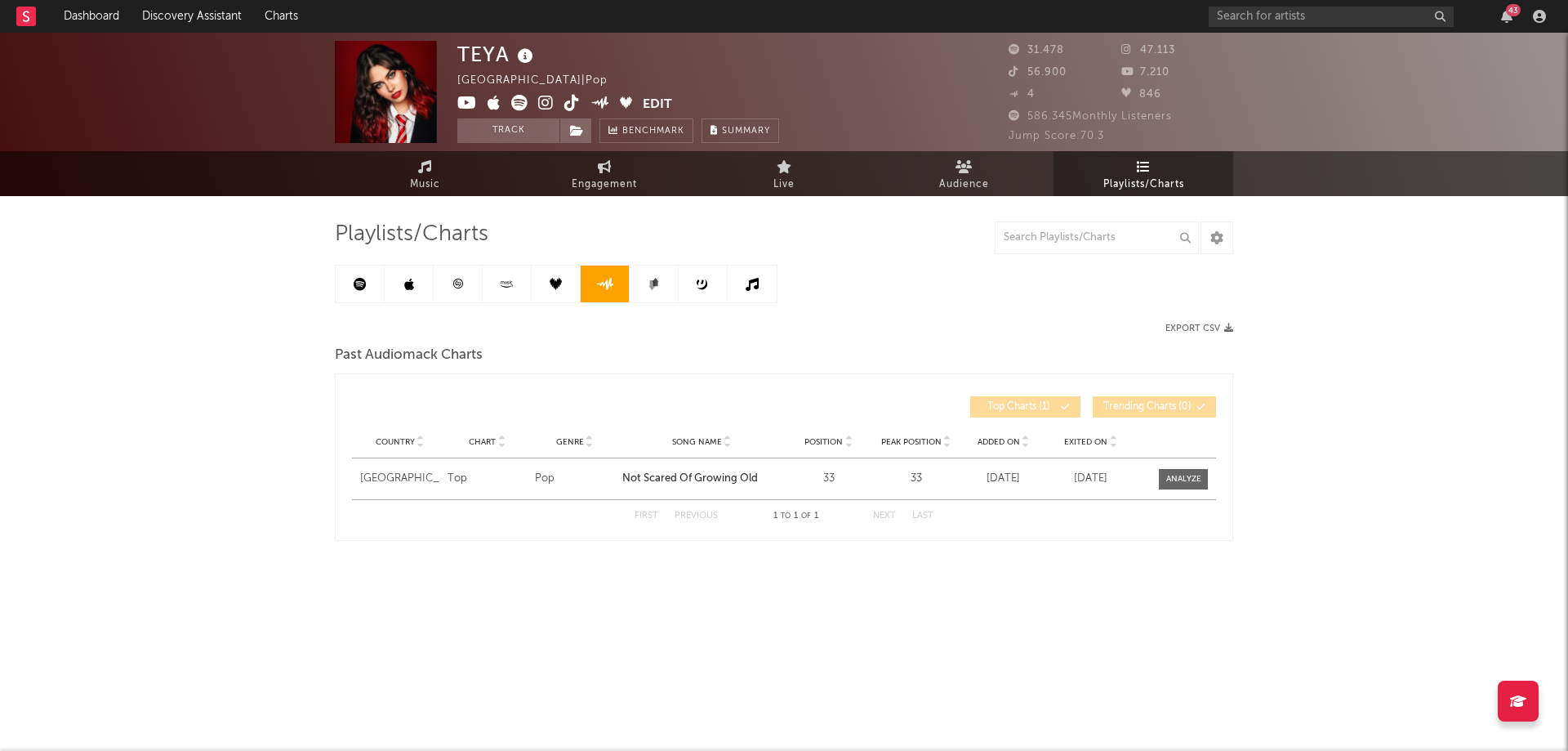
click at [641, 287] on link at bounding box center [653, 283] width 49 height 37
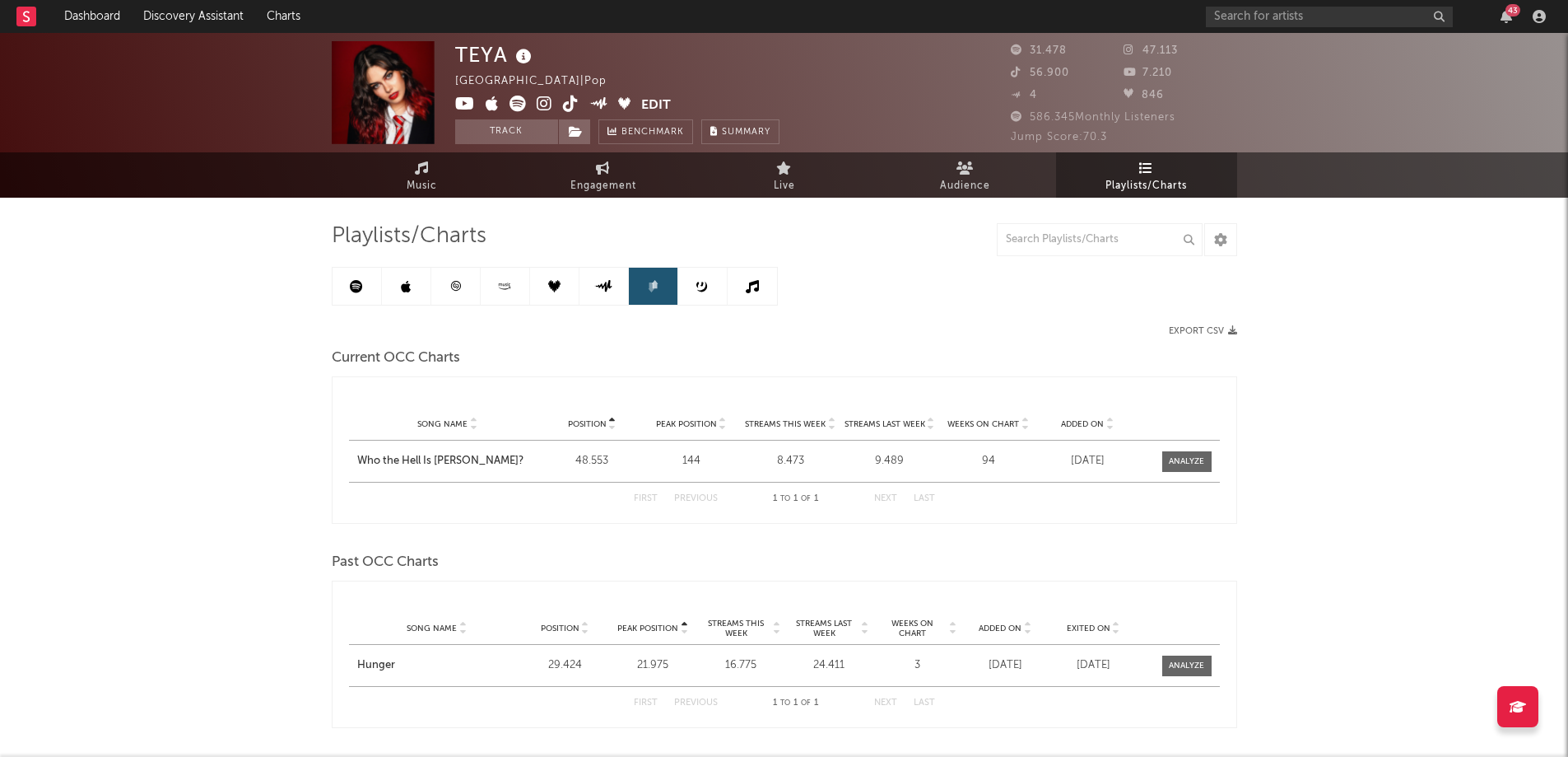
click at [697, 294] on link at bounding box center [703, 285] width 49 height 37
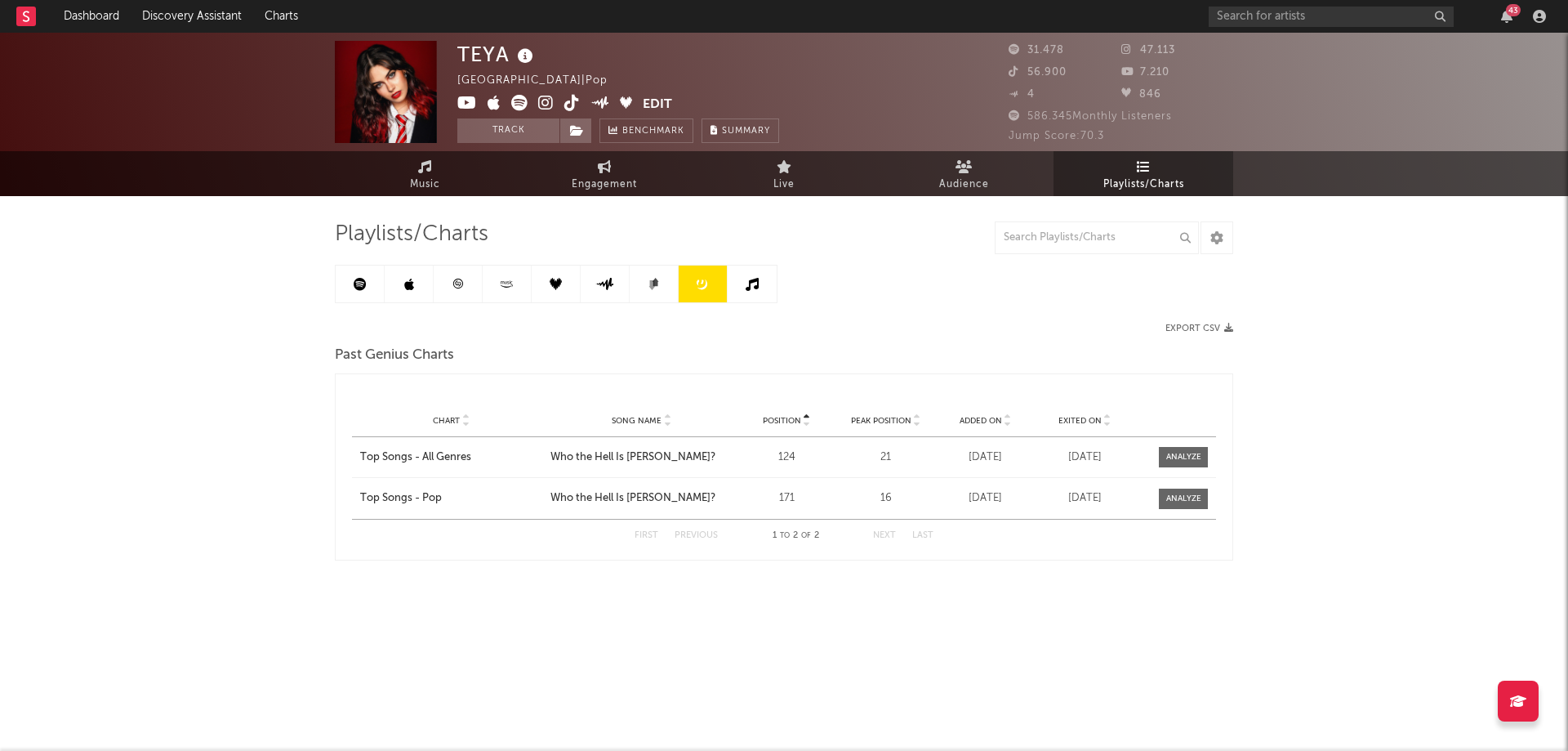
click at [754, 300] on link at bounding box center [752, 283] width 49 height 37
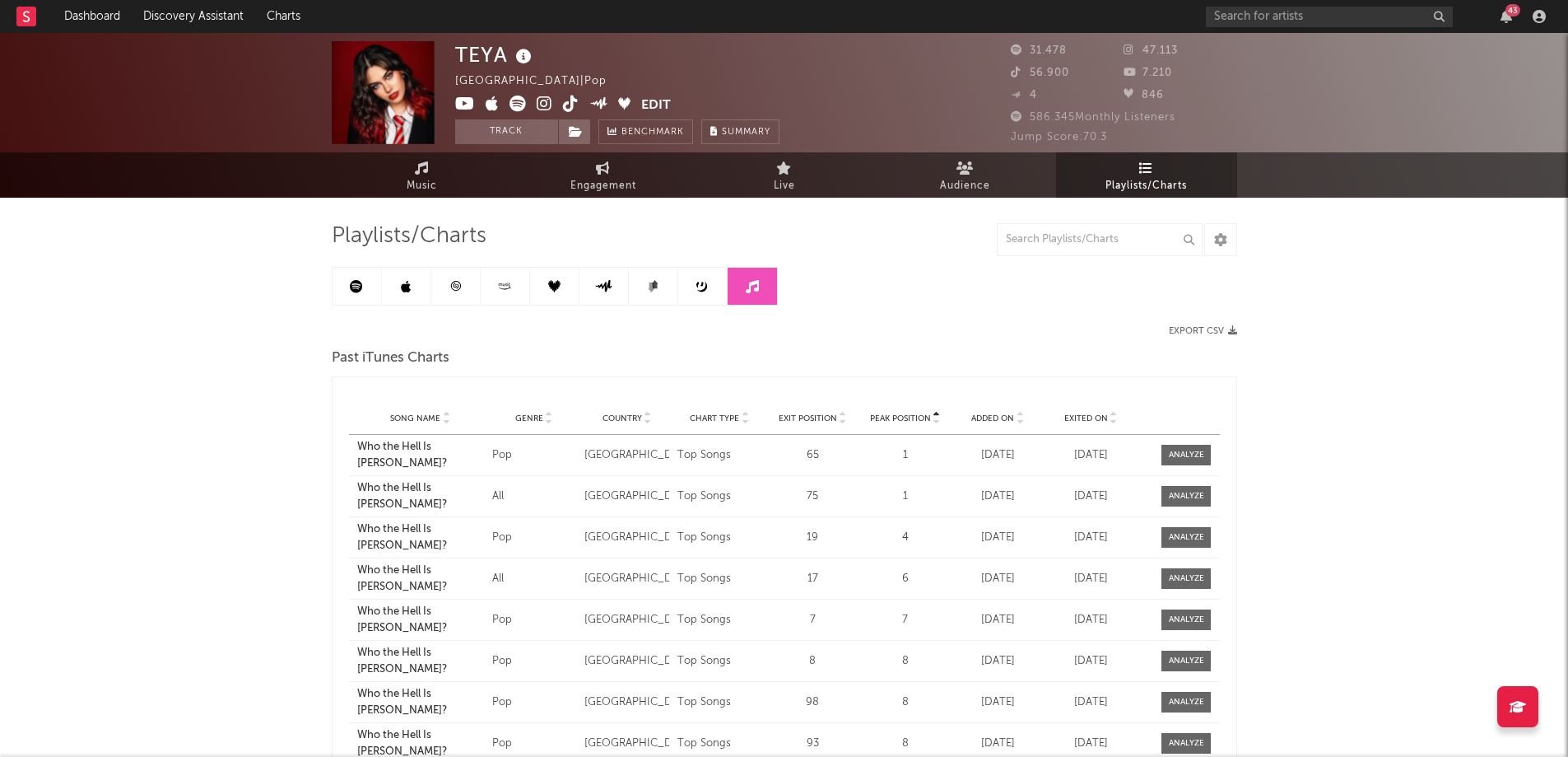
click at [357, 298] on link at bounding box center [357, 285] width 49 height 37
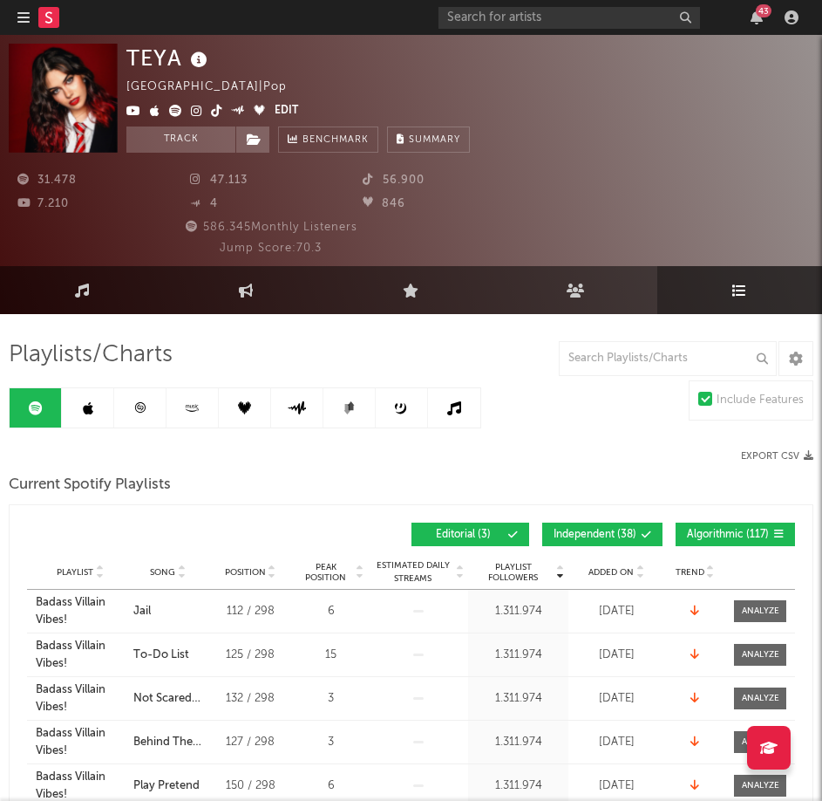
click at [73, 399] on link at bounding box center [88, 407] width 52 height 39
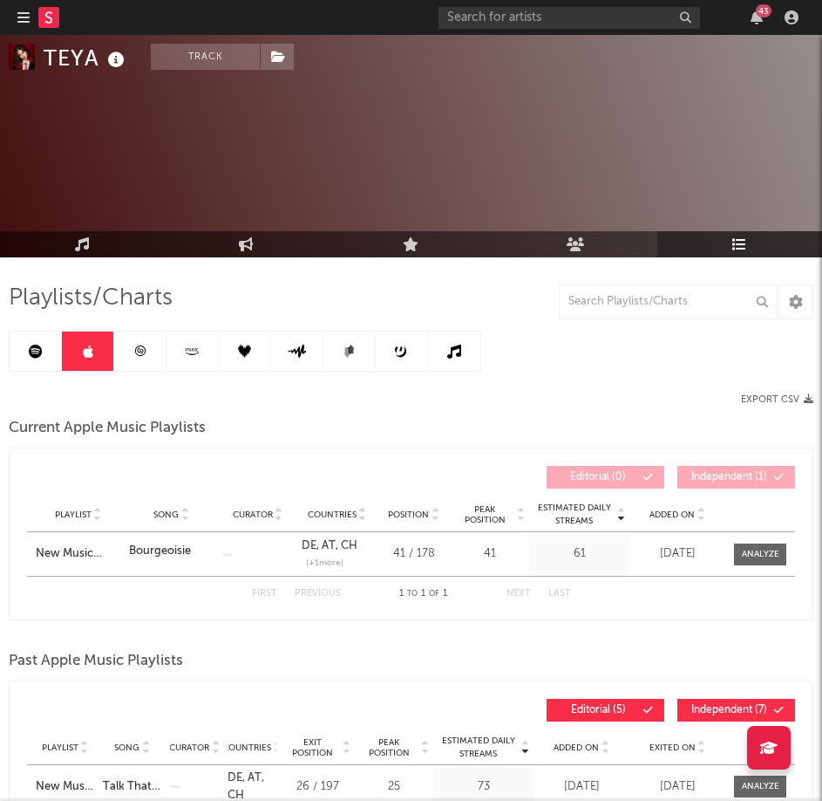
scroll to position [87, 0]
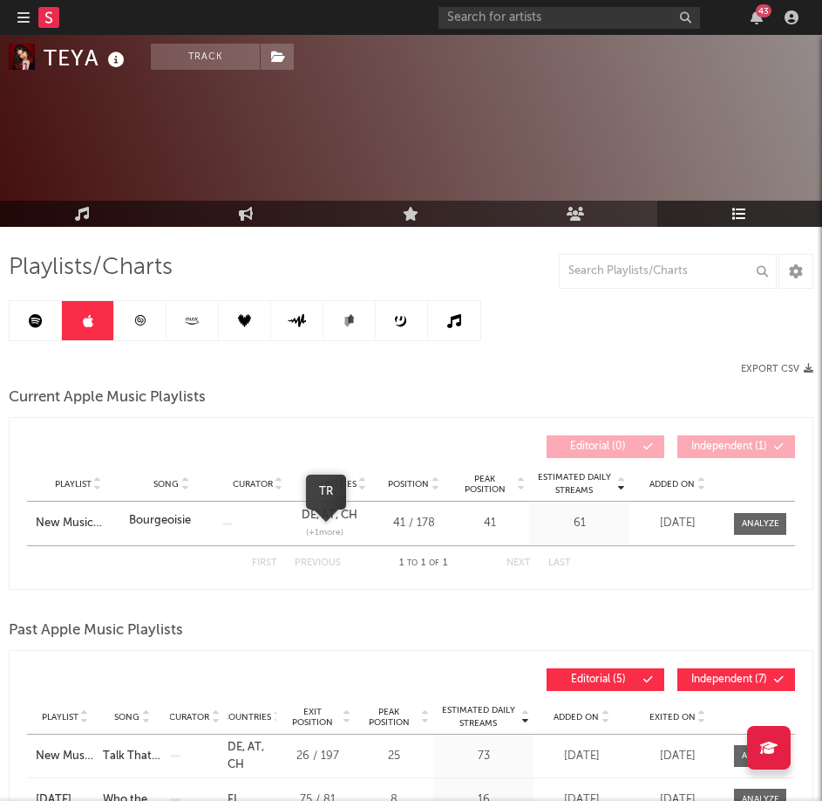
click at [323, 531] on span "(+ 1 more)" at bounding box center [325, 532] width 38 height 13
